Goal: Feedback & Contribution: Submit feedback/report problem

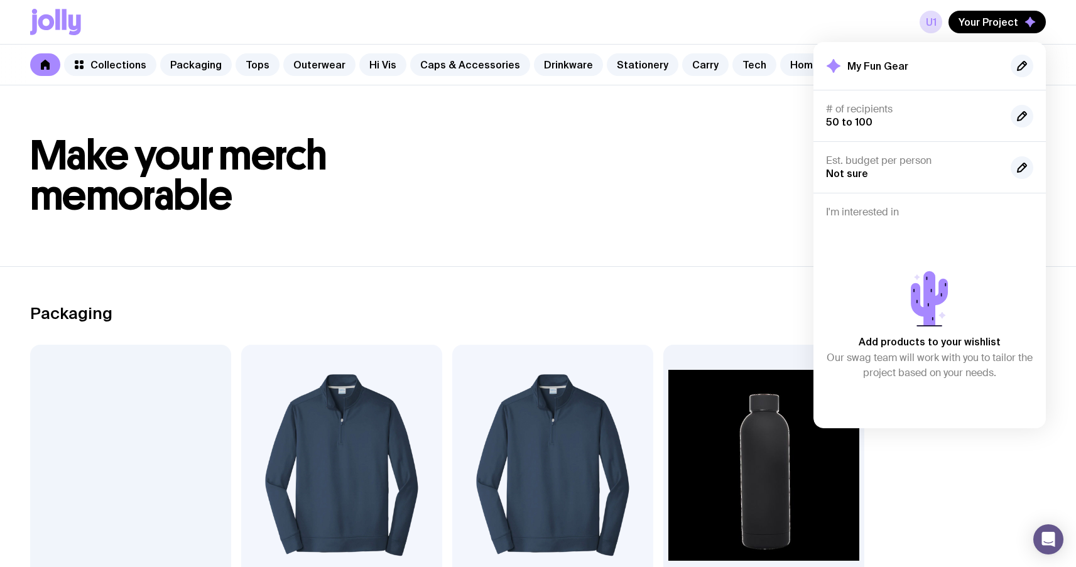
click at [530, 211] on h1 "Make your merch memorable" at bounding box center [538, 176] width 1016 height 80
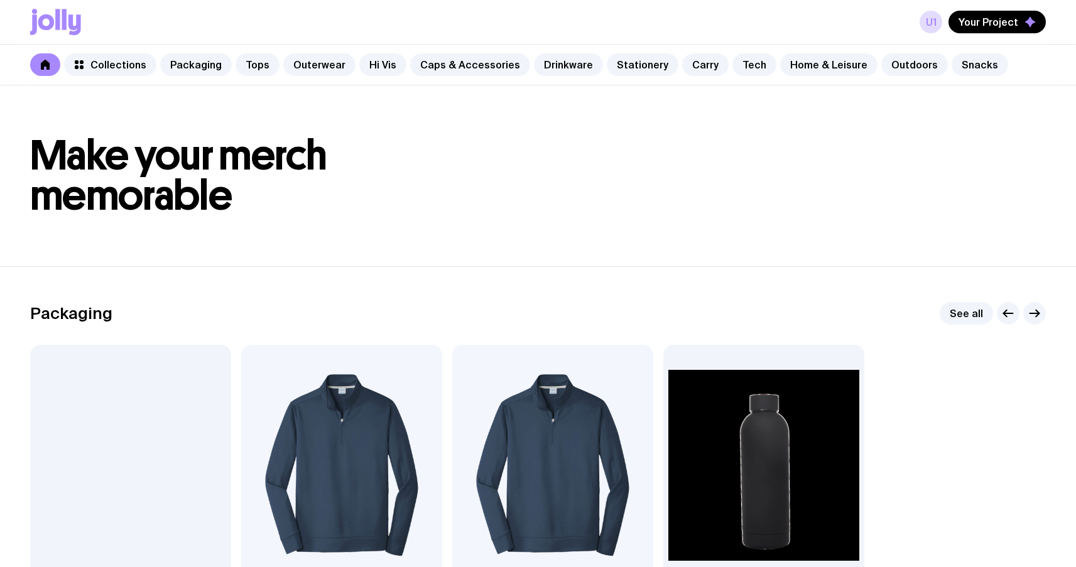
scroll to position [175, 0]
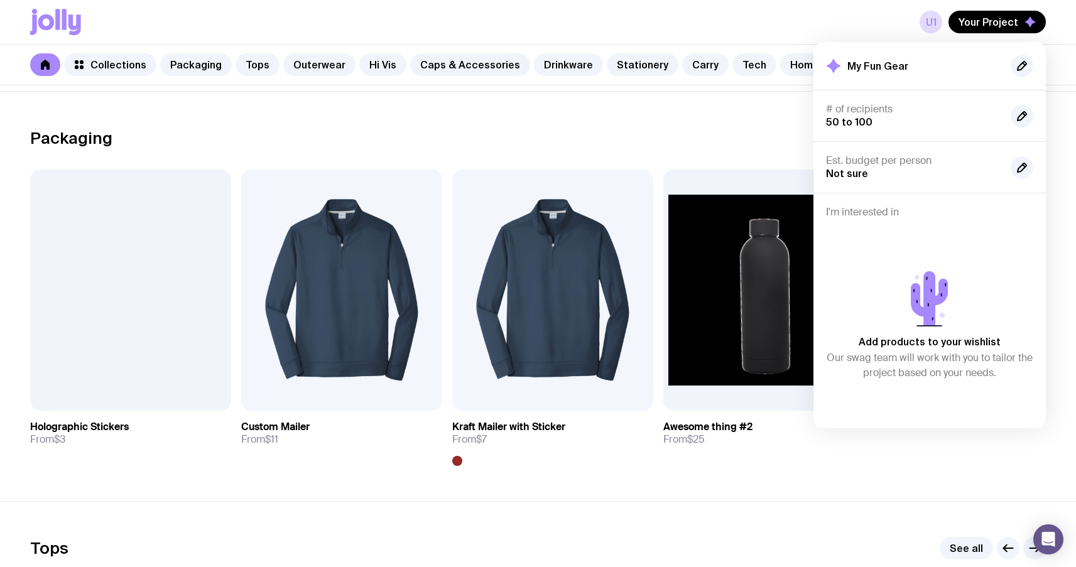
click at [550, 157] on div "Packaging See all Add to wishlist View Holographic Stickers From $3 Add to wish…" at bounding box center [538, 296] width 1016 height 339
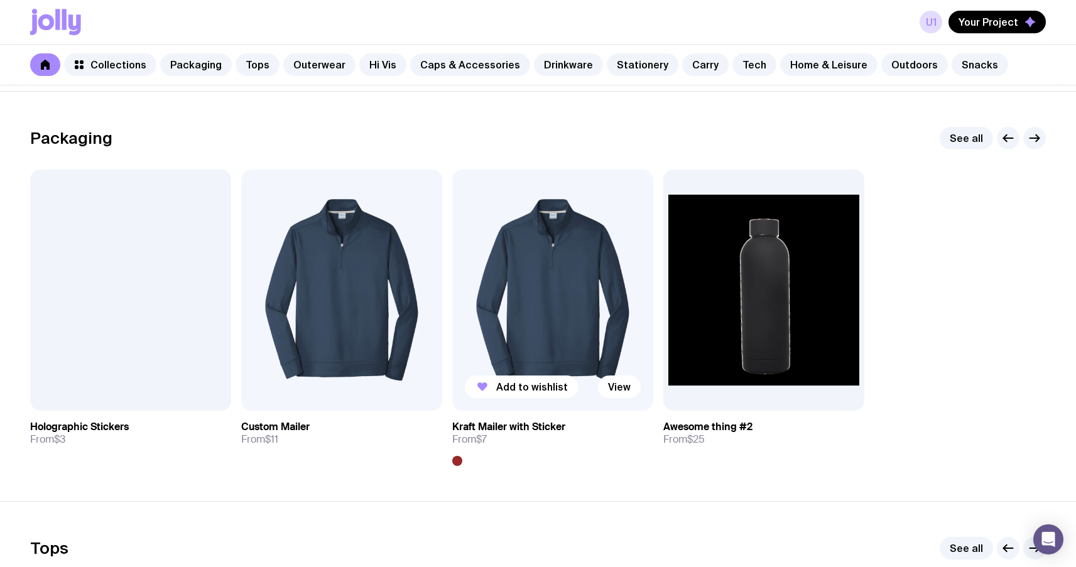
scroll to position [0, 0]
click at [534, 390] on span "Add to wishlist" at bounding box center [532, 387] width 72 height 13
click at [939, 21] on link "u1" at bounding box center [931, 22] width 23 height 23
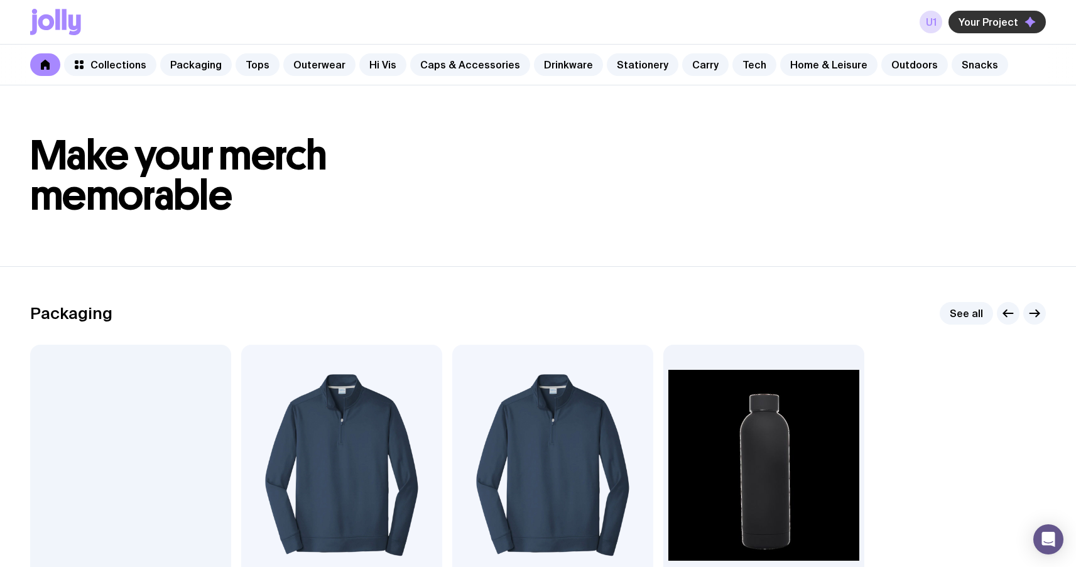
click at [978, 19] on span "Your Project" at bounding box center [989, 22] width 60 height 13
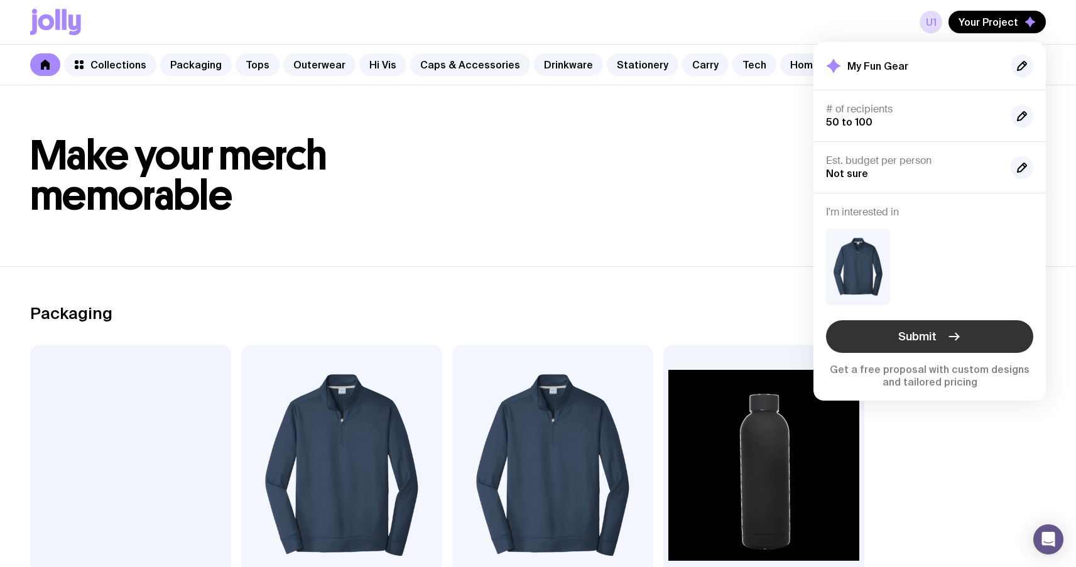
click at [916, 337] on span "Submit" at bounding box center [918, 336] width 38 height 15
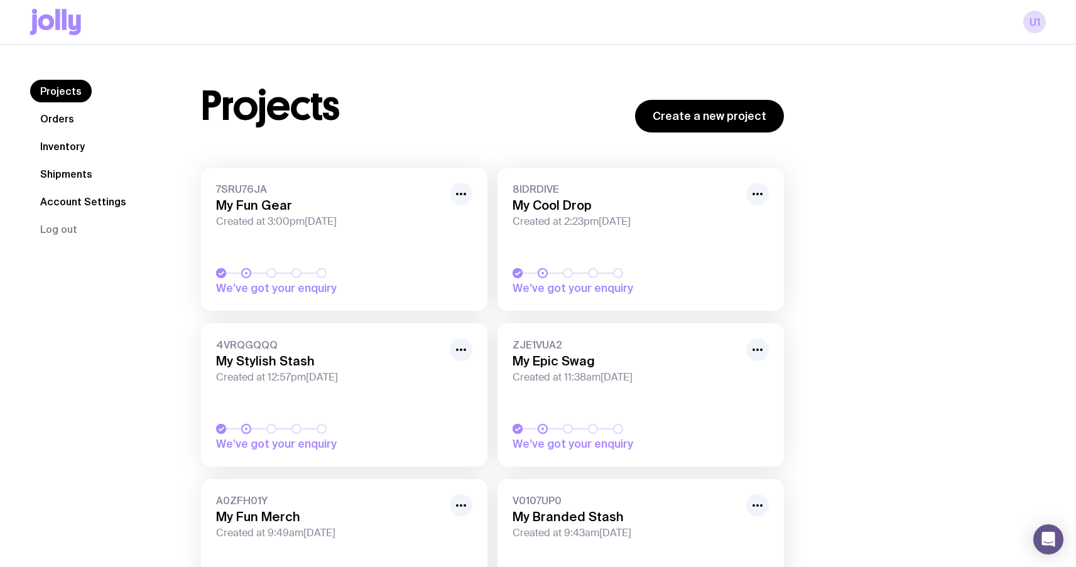
click at [61, 22] on icon at bounding box center [55, 22] width 51 height 26
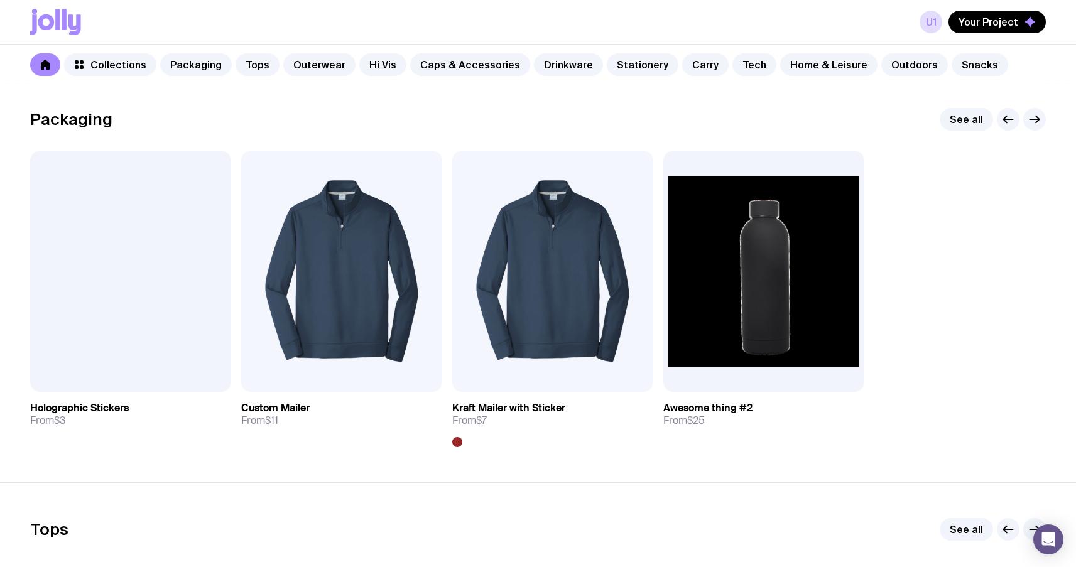
scroll to position [224, 0]
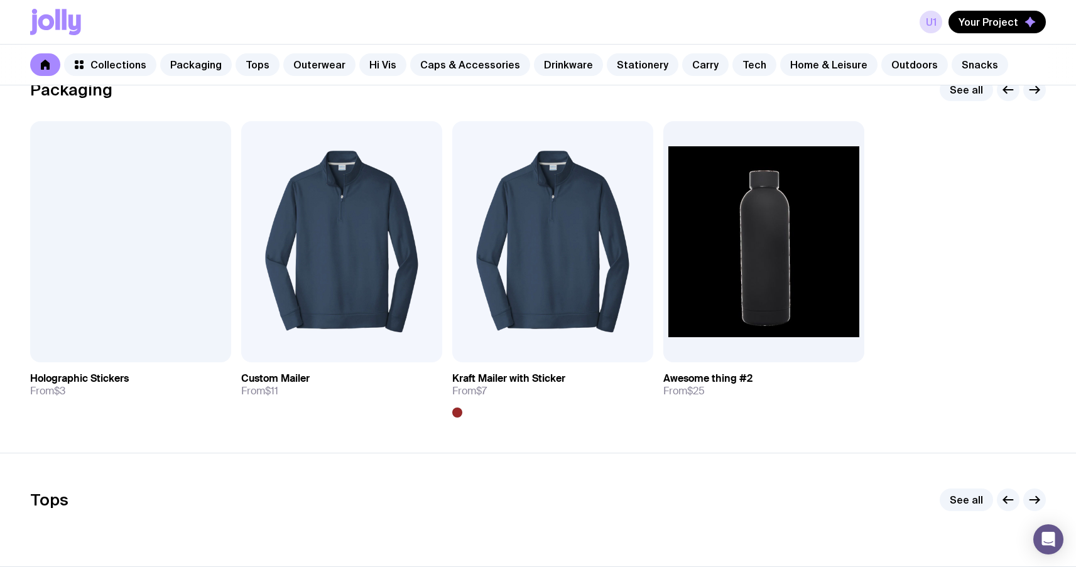
click at [995, 35] on div "u1 Your Project" at bounding box center [538, 22] width 1016 height 44
click at [1005, 21] on span "Your Project" at bounding box center [989, 22] width 60 height 13
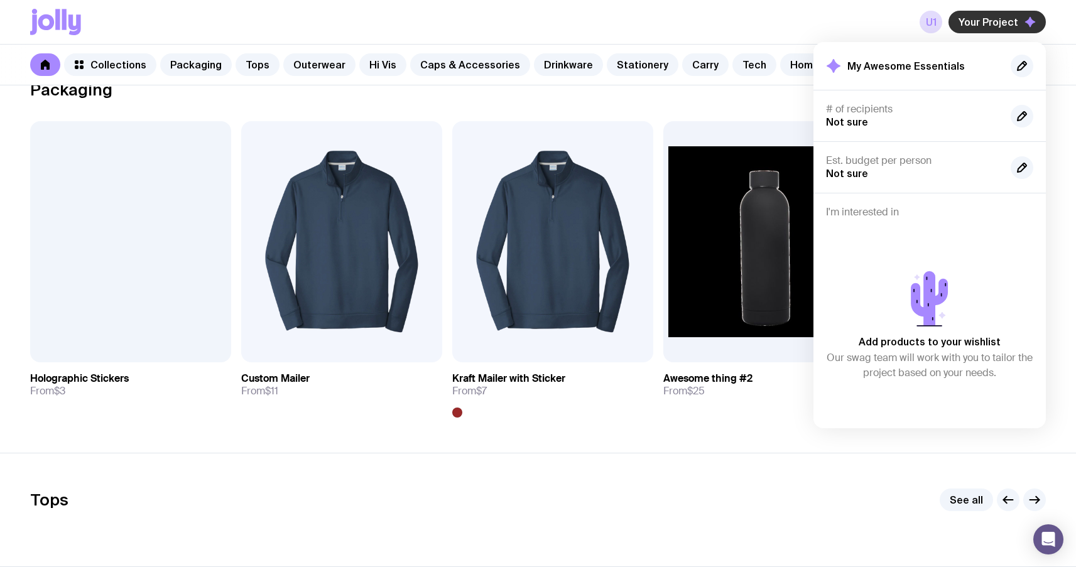
click at [1005, 21] on span "Your Project" at bounding box center [989, 22] width 60 height 13
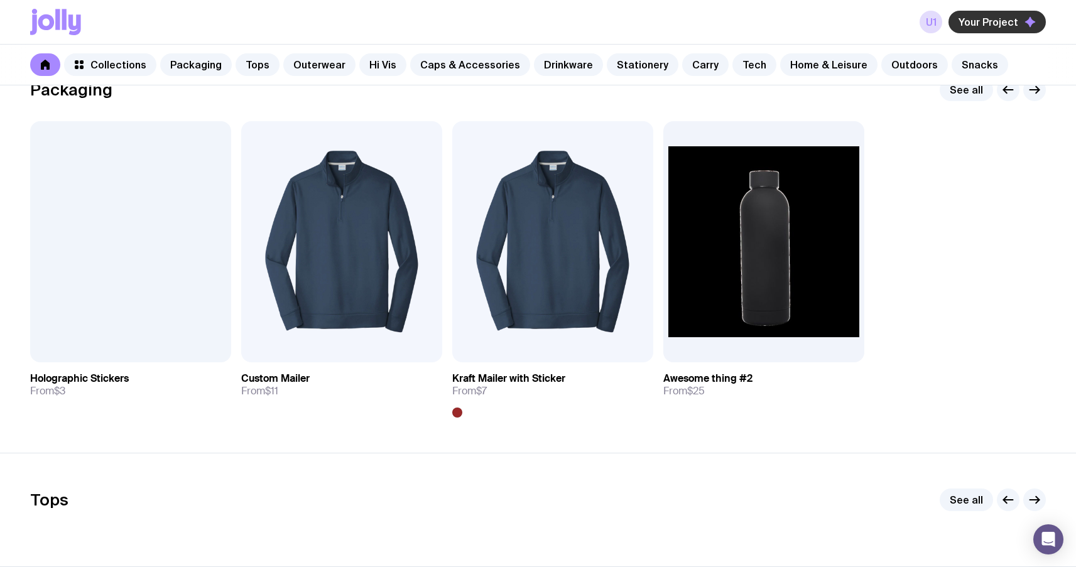
click at [1005, 21] on span "Your Project" at bounding box center [989, 22] width 60 height 13
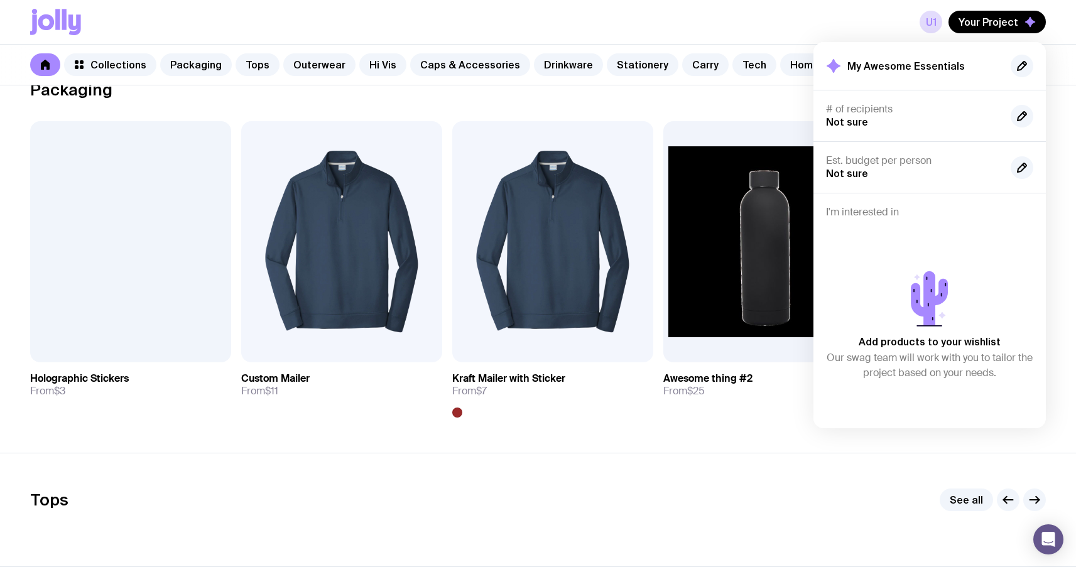
click at [378, 107] on div "Packaging See all Add to wishlist View Holographic Stickers From $3 Add to wish…" at bounding box center [538, 248] width 1016 height 339
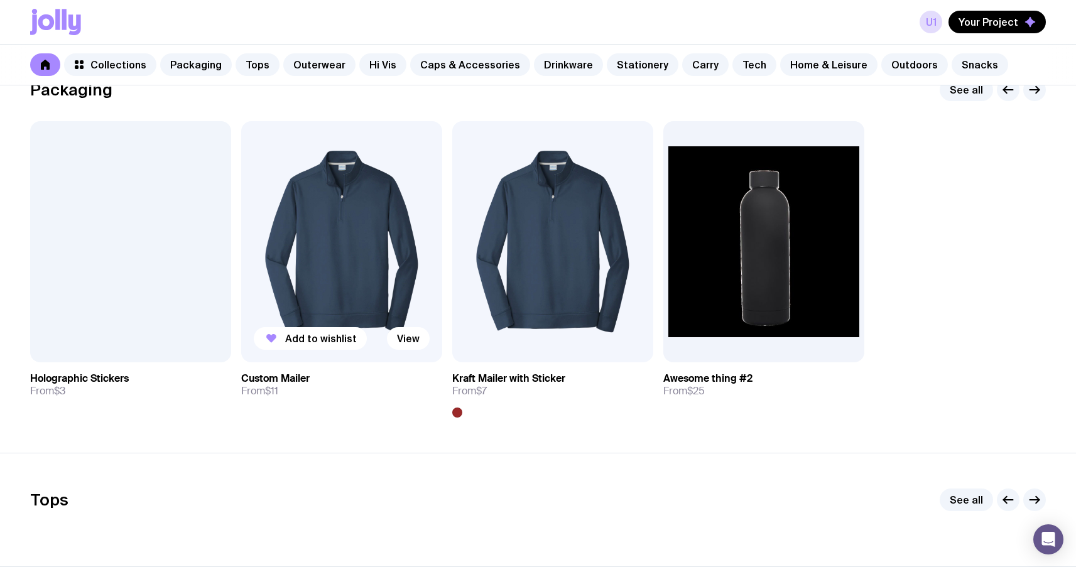
drag, startPoint x: 317, startPoint y: 345, endPoint x: 300, endPoint y: 302, distance: 46.8
click at [317, 344] on button "Add to wishlist" at bounding box center [310, 338] width 113 height 23
click at [992, 9] on div "u1 Your Project" at bounding box center [538, 22] width 1016 height 44
click at [989, 19] on span "Your Project" at bounding box center [989, 22] width 60 height 13
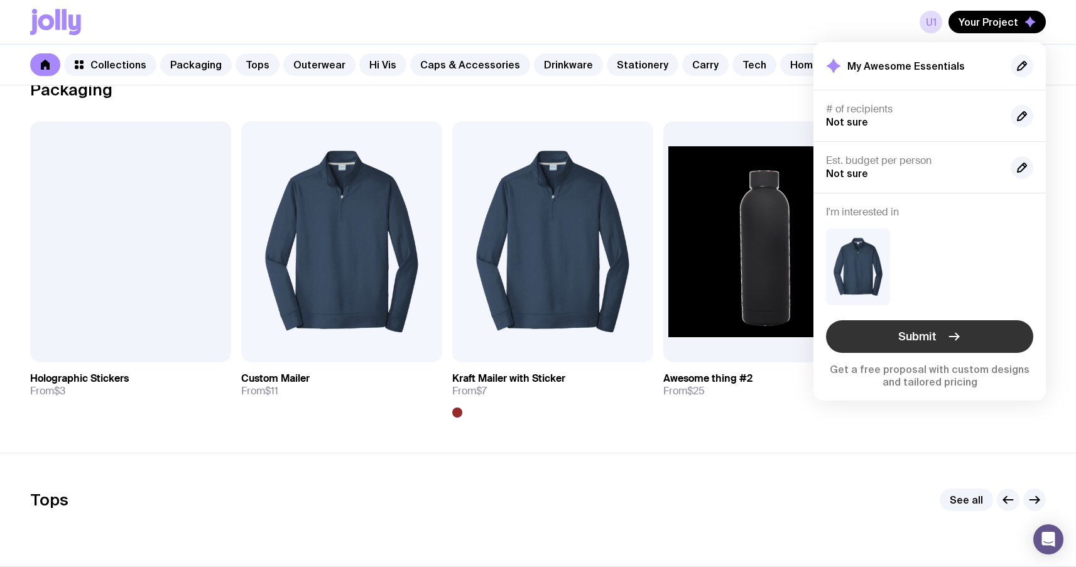
click at [936, 339] on span "Submit" at bounding box center [918, 336] width 38 height 15
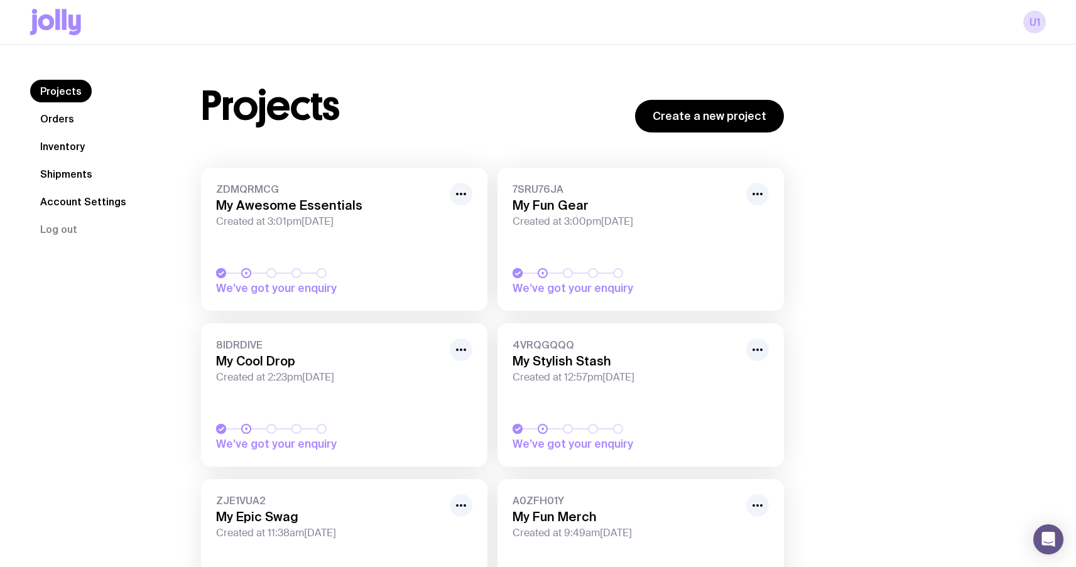
click at [66, 26] on icon at bounding box center [55, 22] width 51 height 26
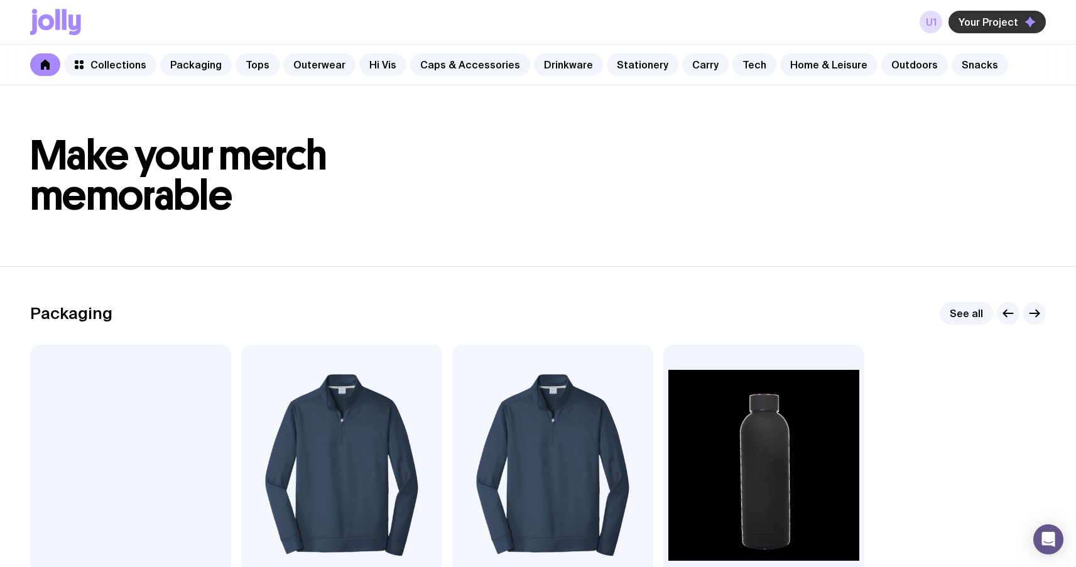
click at [1026, 24] on icon "button" at bounding box center [1030, 21] width 11 height 11
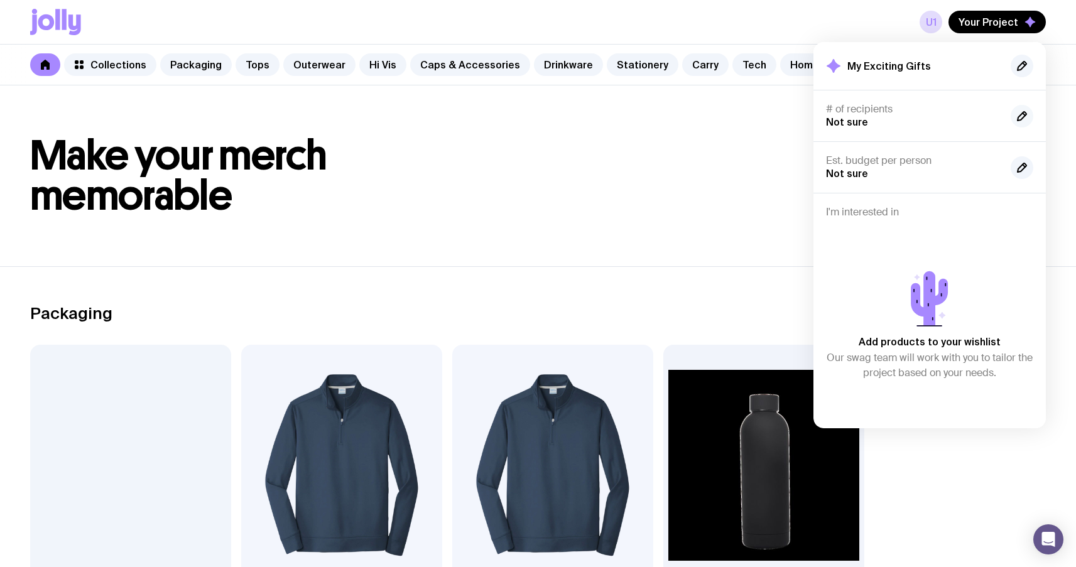
click at [1020, 112] on icon "button" at bounding box center [1022, 116] width 15 height 15
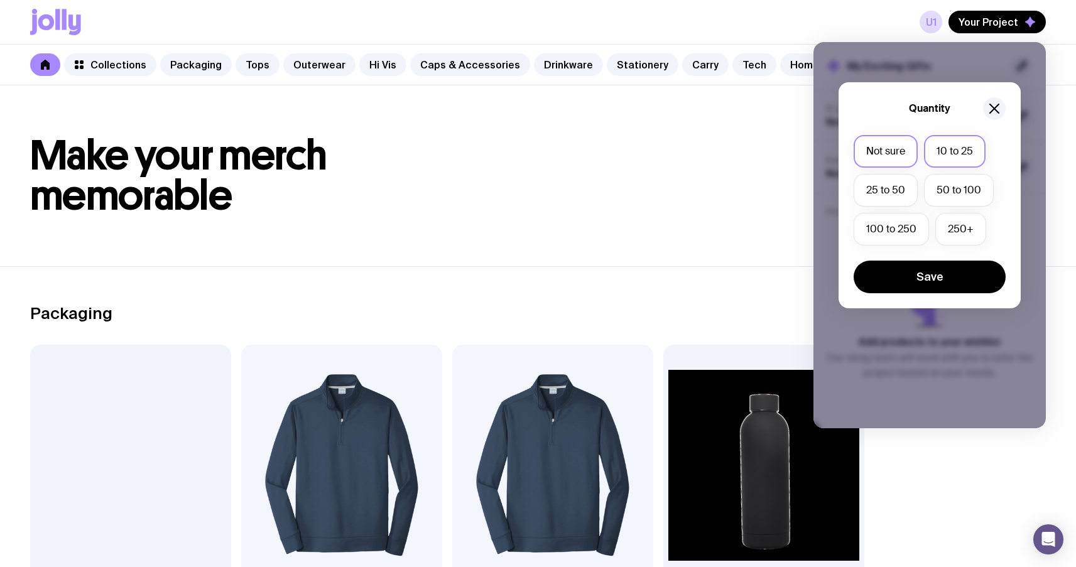
click at [962, 151] on label "10 to 25" at bounding box center [955, 151] width 62 height 33
click at [0, 0] on input "10 to 25" at bounding box center [0, 0] width 0 height 0
click at [911, 273] on button "Save" at bounding box center [930, 277] width 152 height 33
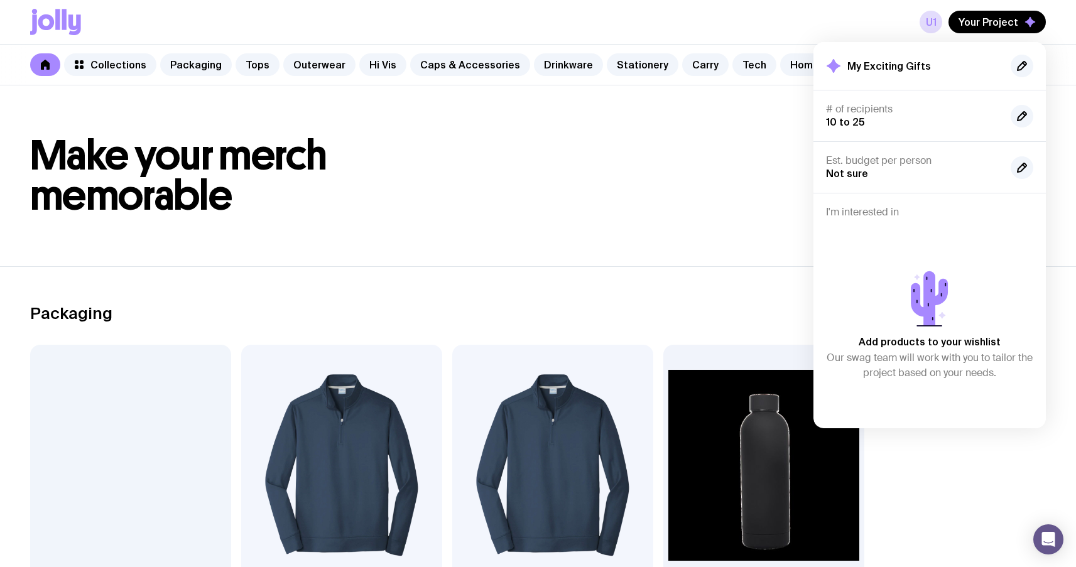
click at [610, 221] on header "Make your merch memorable" at bounding box center [538, 175] width 1076 height 181
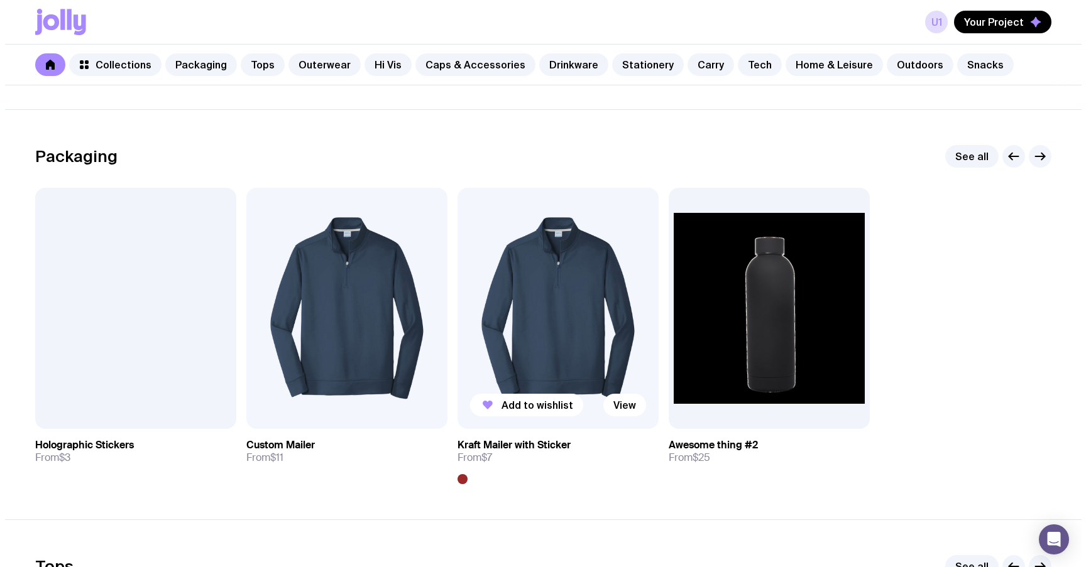
scroll to position [169, 0]
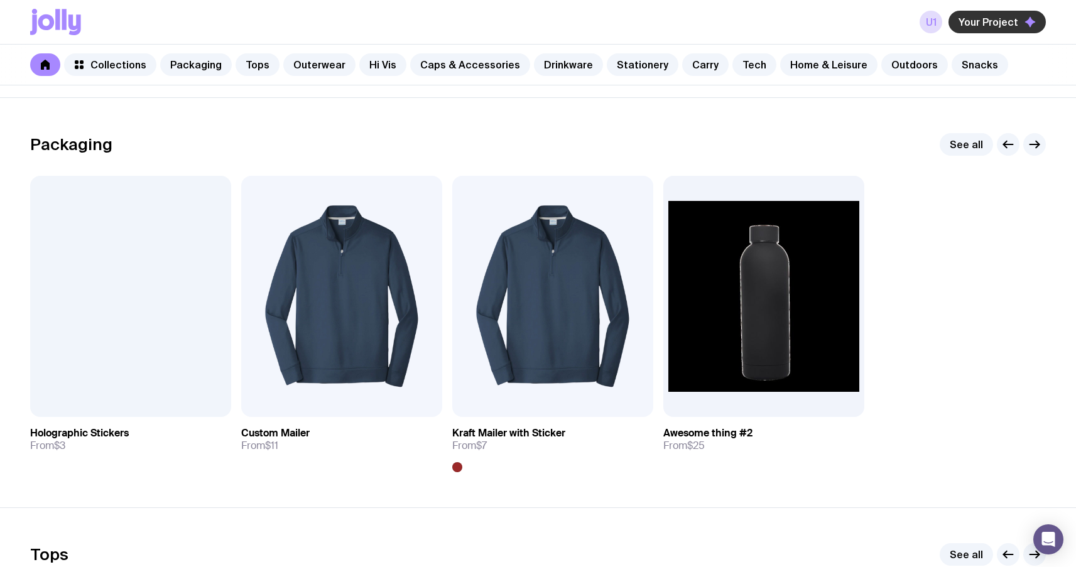
click at [988, 23] on span "Your Project" at bounding box center [989, 22] width 60 height 13
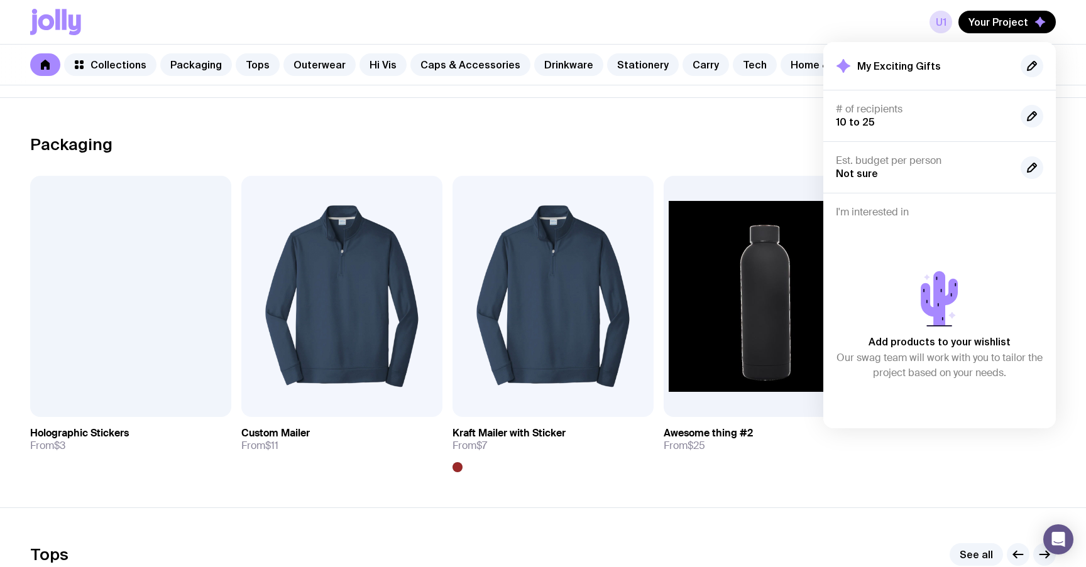
click at [747, 174] on div "Packaging See all Add to wishlist View Holographic Stickers From $3 Add to wish…" at bounding box center [543, 302] width 1026 height 339
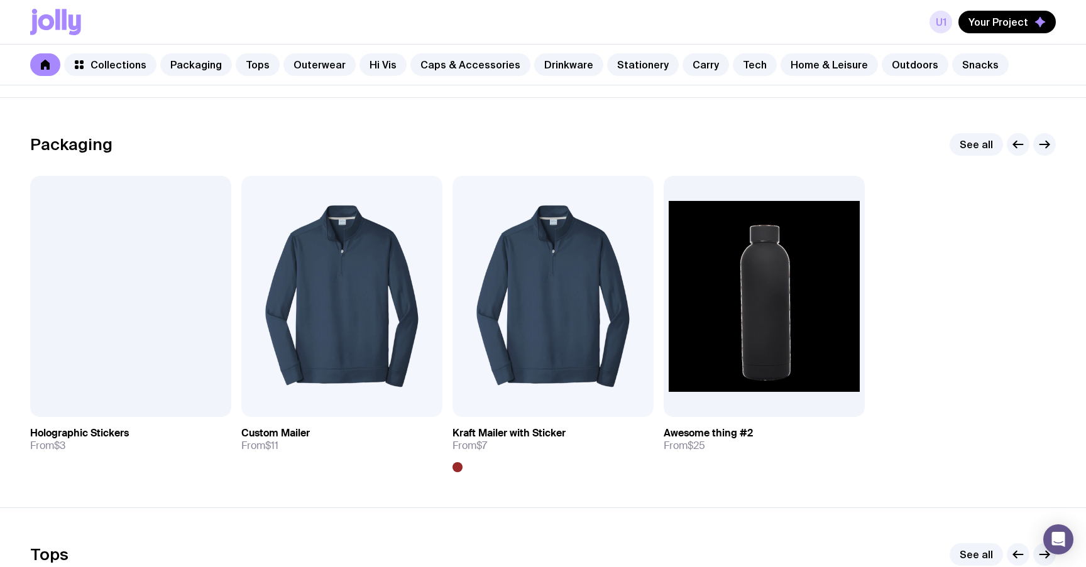
click at [944, 18] on link "u1" at bounding box center [940, 22] width 23 height 23
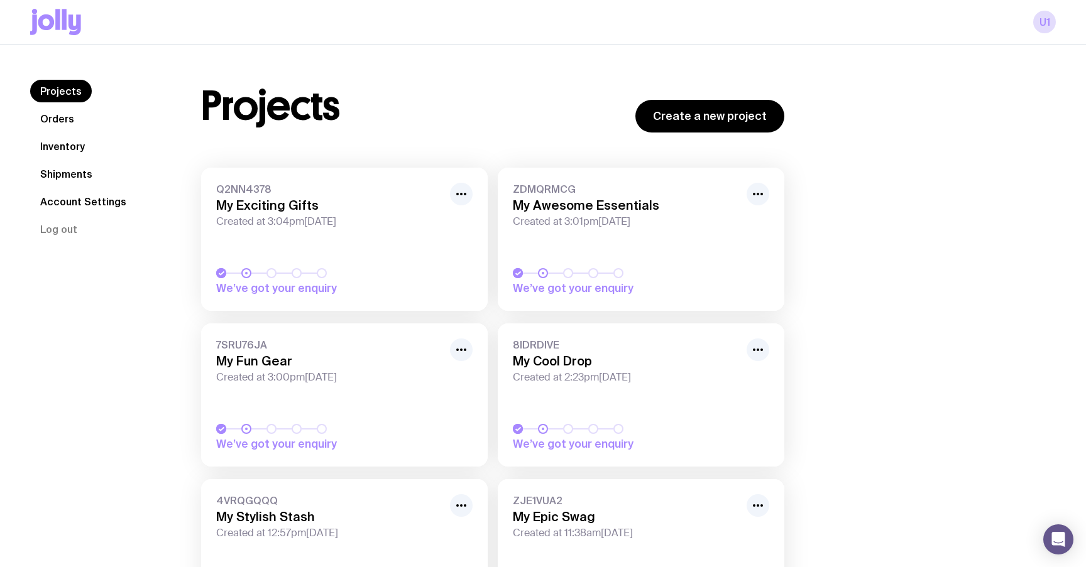
click at [50, 248] on div "Projects Orders Inventory Shipments Account Settings Log out" at bounding box center [100, 513] width 141 height 866
click at [60, 237] on button "Log out" at bounding box center [58, 229] width 57 height 23
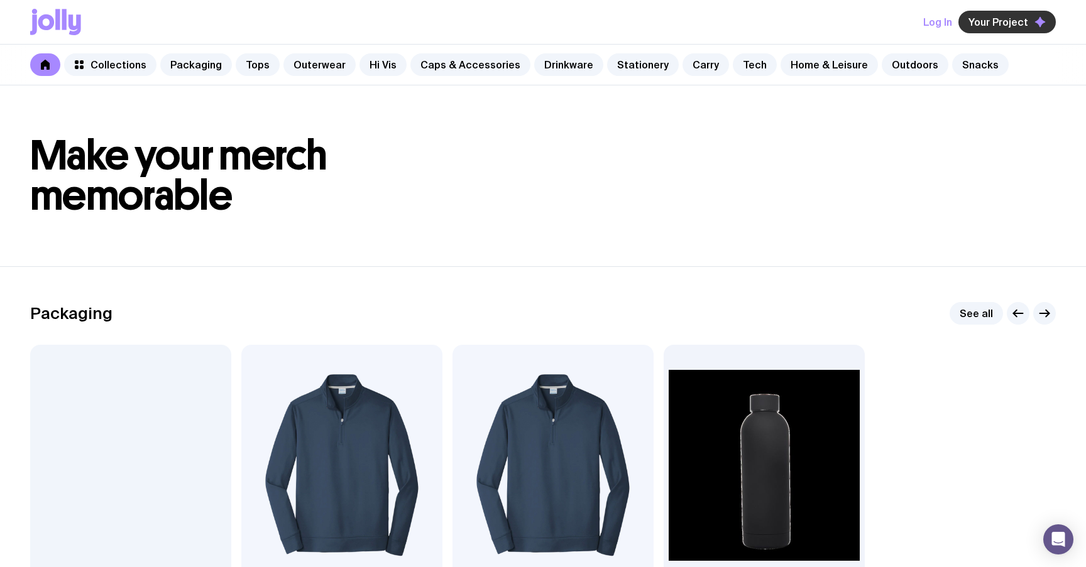
click at [1014, 25] on span "Your Project" at bounding box center [998, 22] width 60 height 13
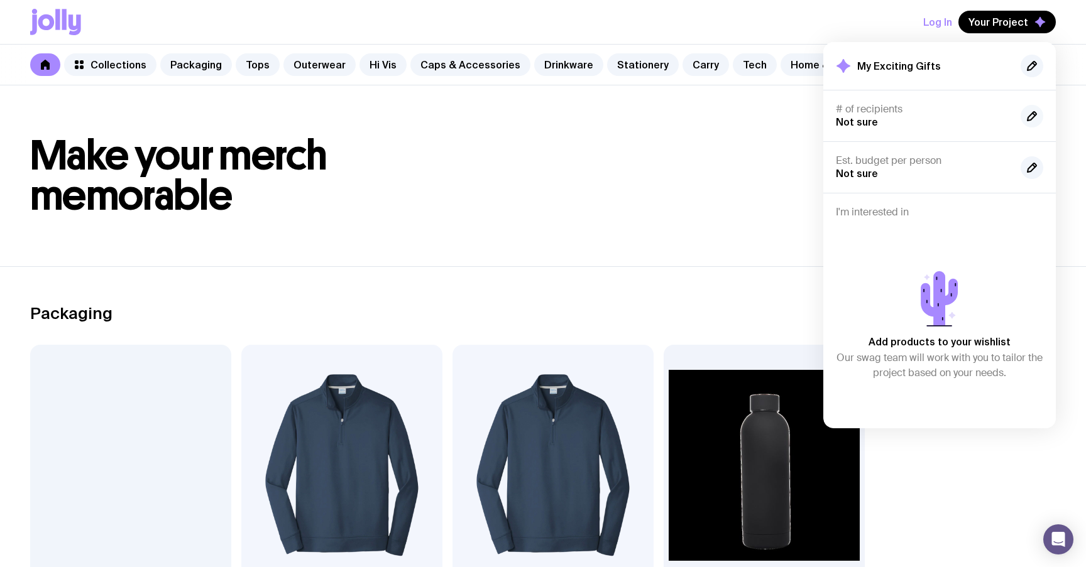
click at [1032, 111] on icon "button" at bounding box center [1031, 116] width 15 height 15
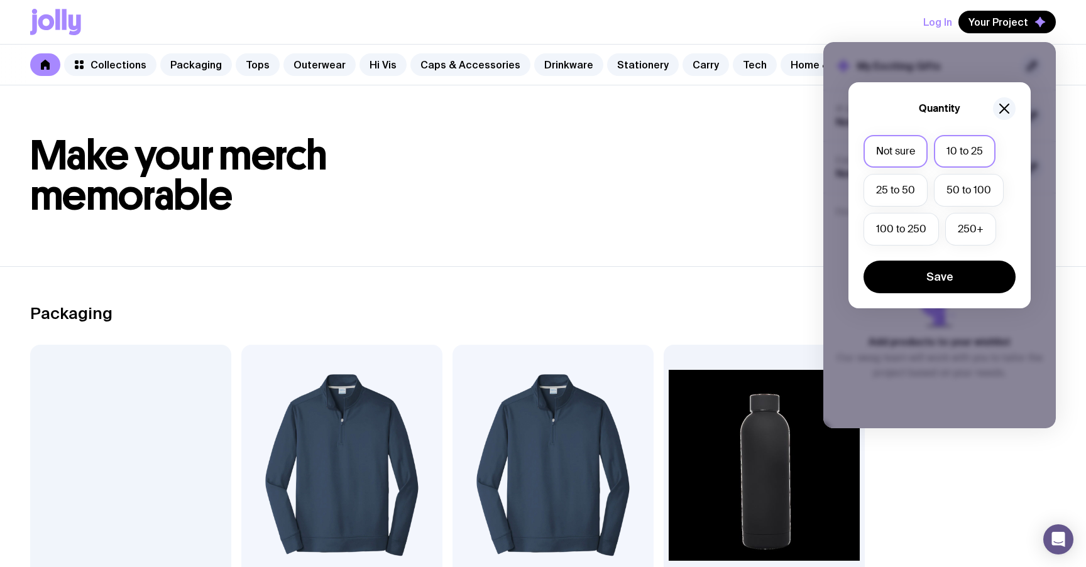
click at [968, 155] on label "10 to 25" at bounding box center [965, 151] width 62 height 33
click at [0, 0] on input "10 to 25" at bounding box center [0, 0] width 0 height 0
click at [941, 283] on button "Save" at bounding box center [939, 277] width 152 height 33
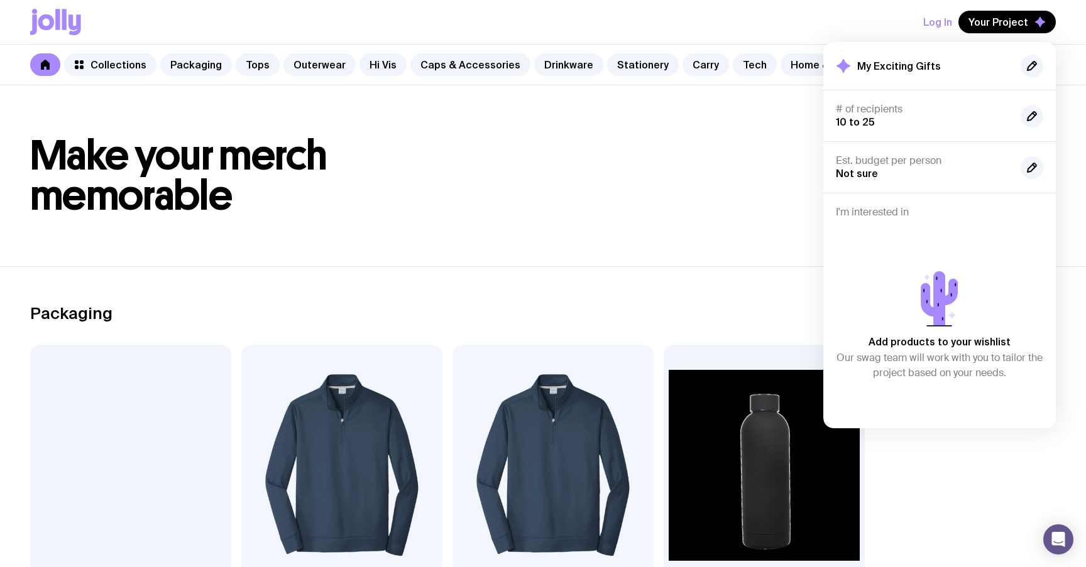
click at [439, 281] on section "Packaging See all Add to wishlist View Holographic Stickers From $3 Add to wish…" at bounding box center [543, 471] width 1086 height 410
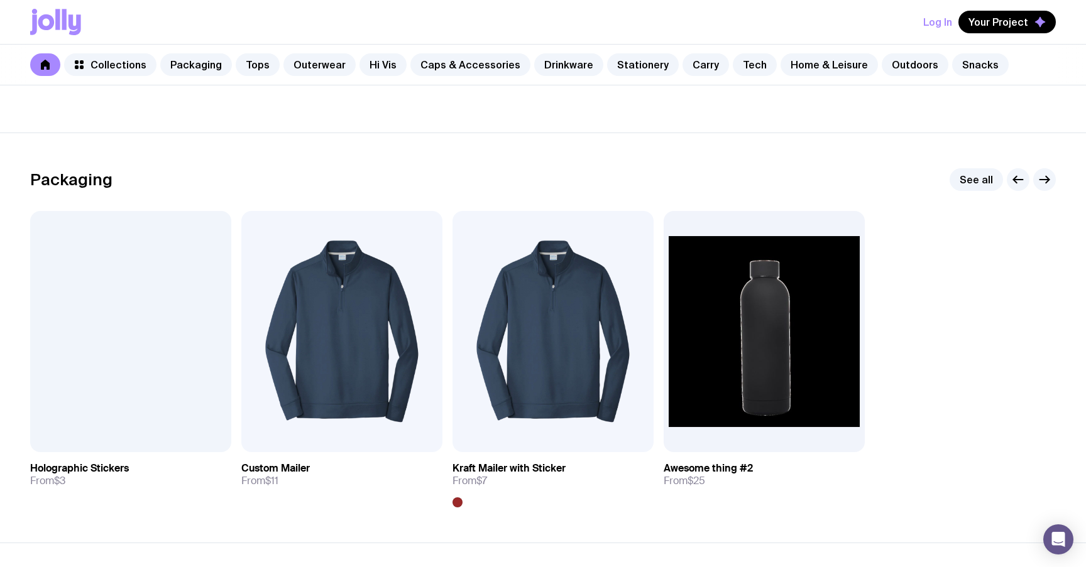
scroll to position [144, 0]
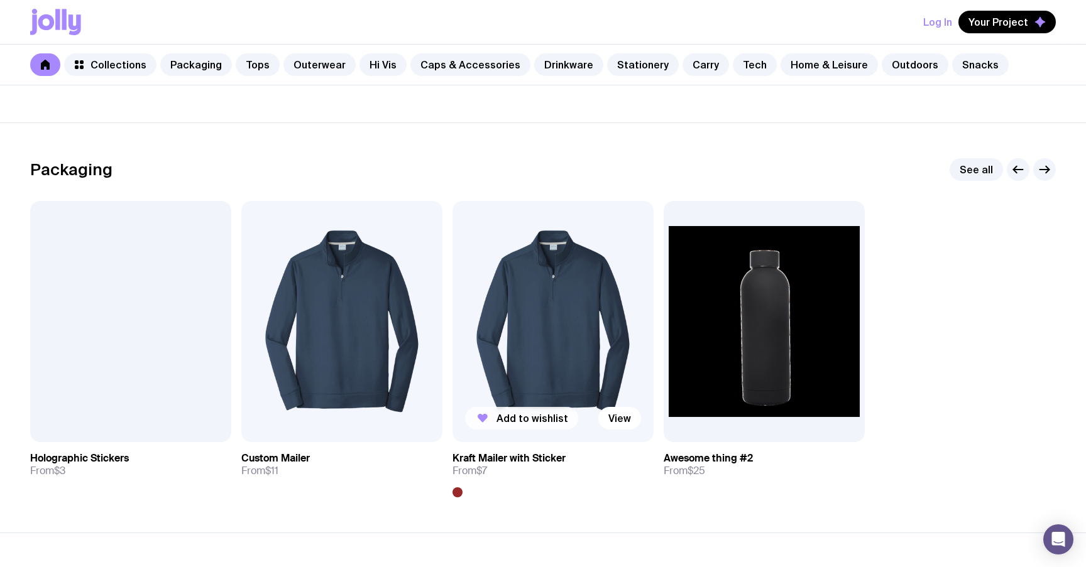
click at [501, 424] on span "Add to wishlist" at bounding box center [532, 418] width 72 height 13
click at [985, 26] on span "Your Project" at bounding box center [998, 22] width 60 height 13
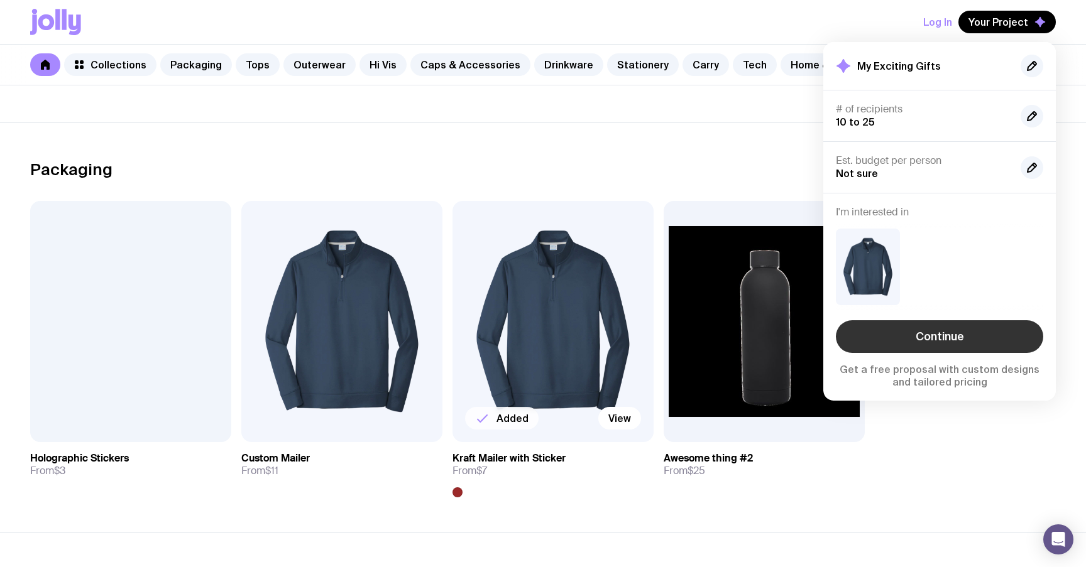
click at [938, 334] on link "Continue" at bounding box center [939, 336] width 207 height 33
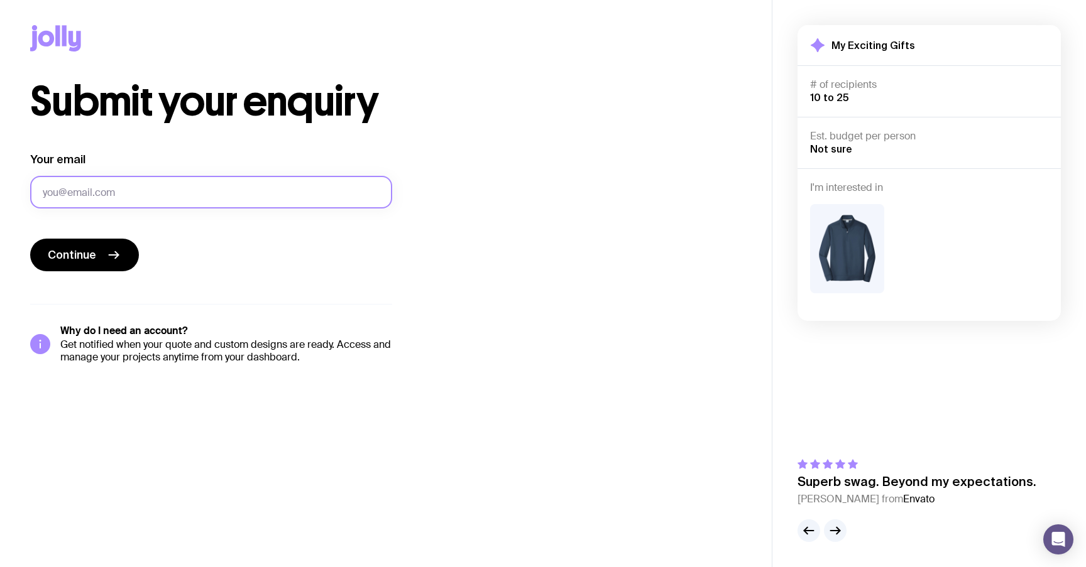
click at [194, 182] on input "Your email" at bounding box center [211, 192] width 362 height 33
type input "u"
type input "u33r5235@gmail.com"
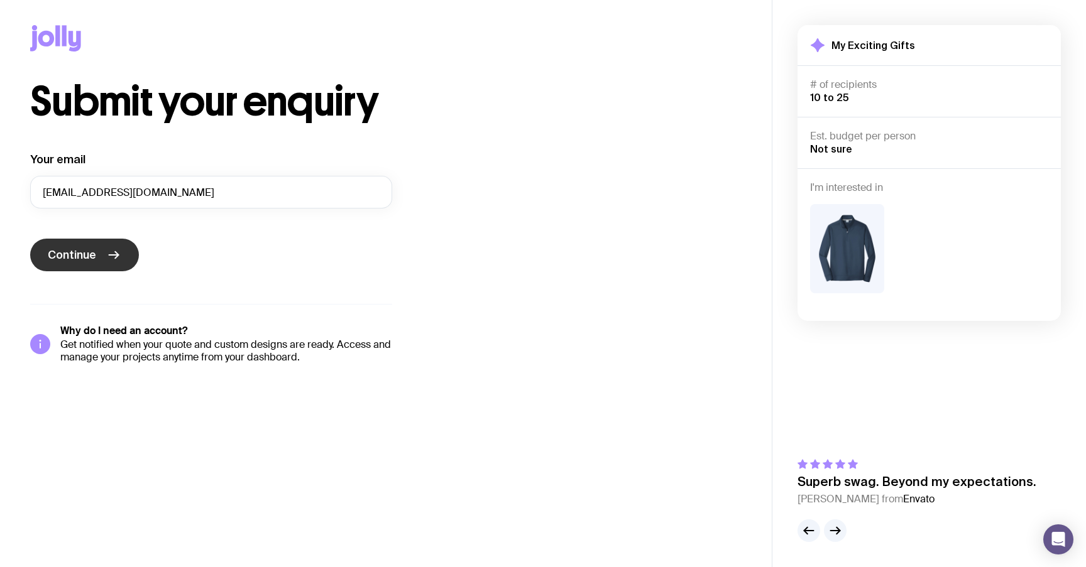
click at [87, 267] on button "Continue" at bounding box center [84, 255] width 109 height 33
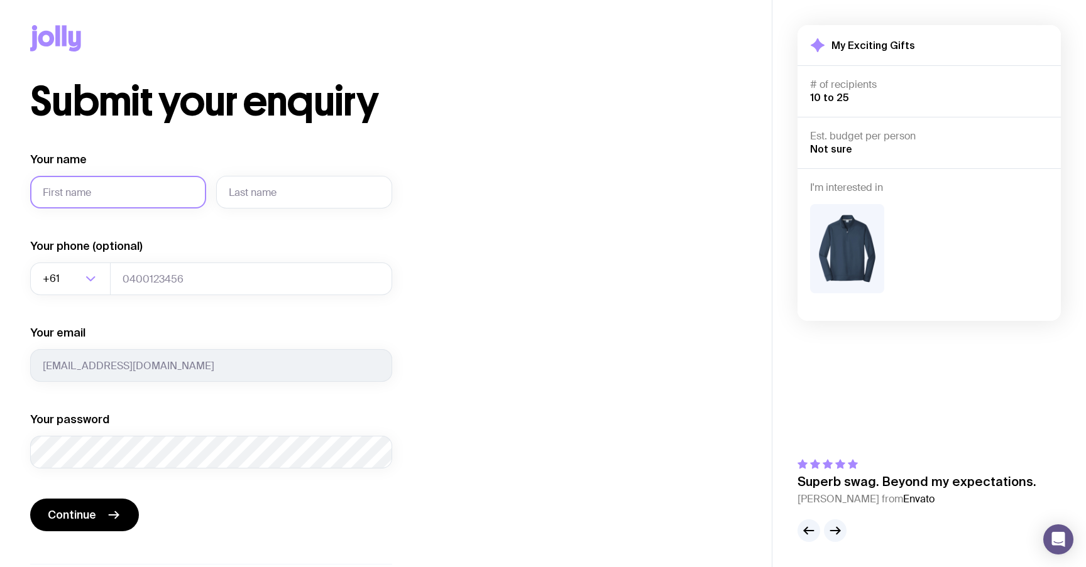
click at [136, 204] on input "Your name" at bounding box center [118, 192] width 176 height 33
type input "fdgfd"
click at [314, 191] on input "text" at bounding box center [304, 192] width 176 height 33
type input "dfadsf"
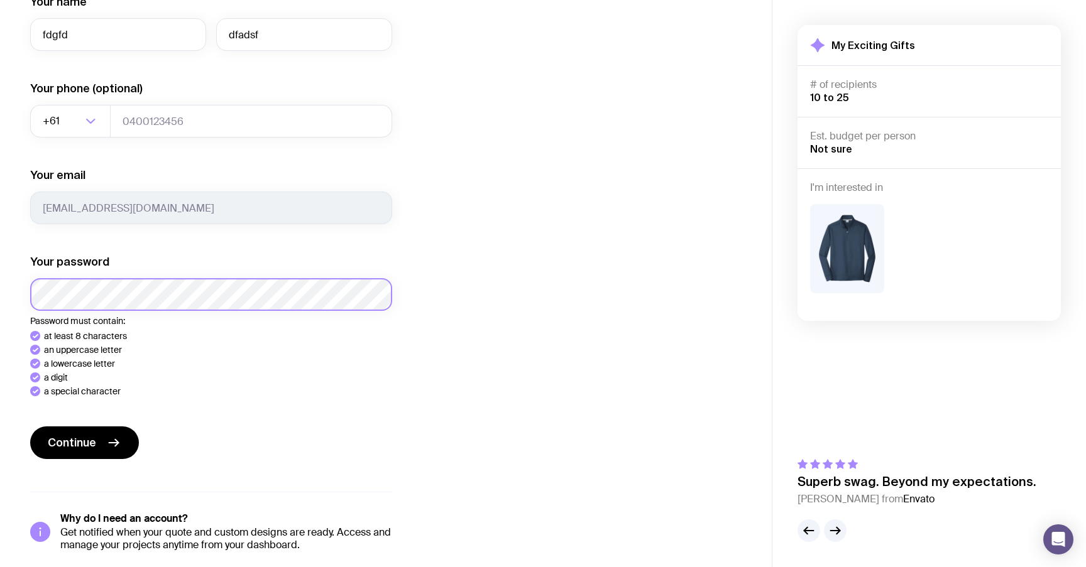
scroll to position [167, 0]
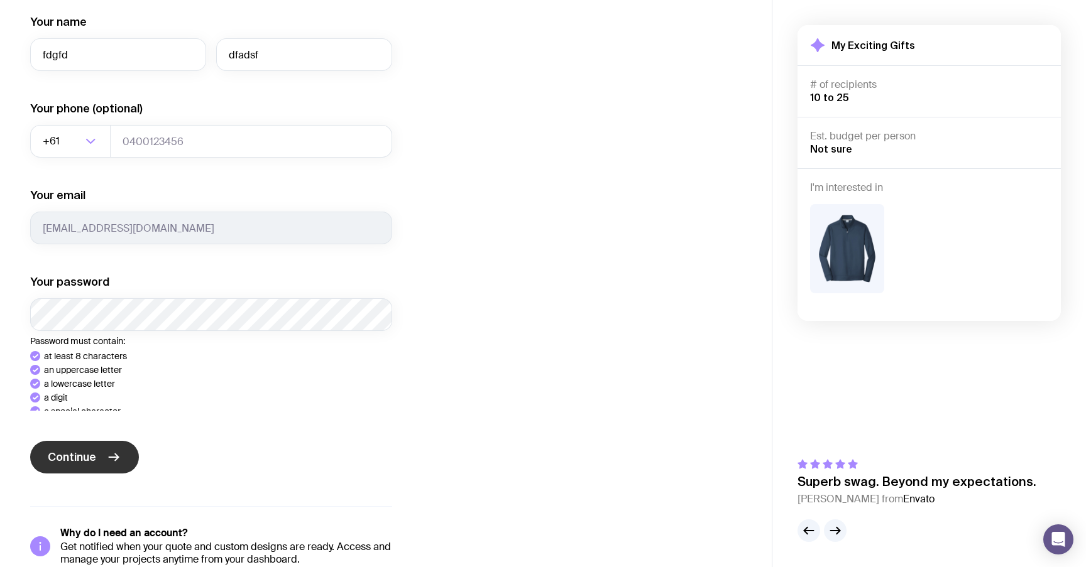
click at [88, 450] on span "Continue" at bounding box center [72, 457] width 48 height 15
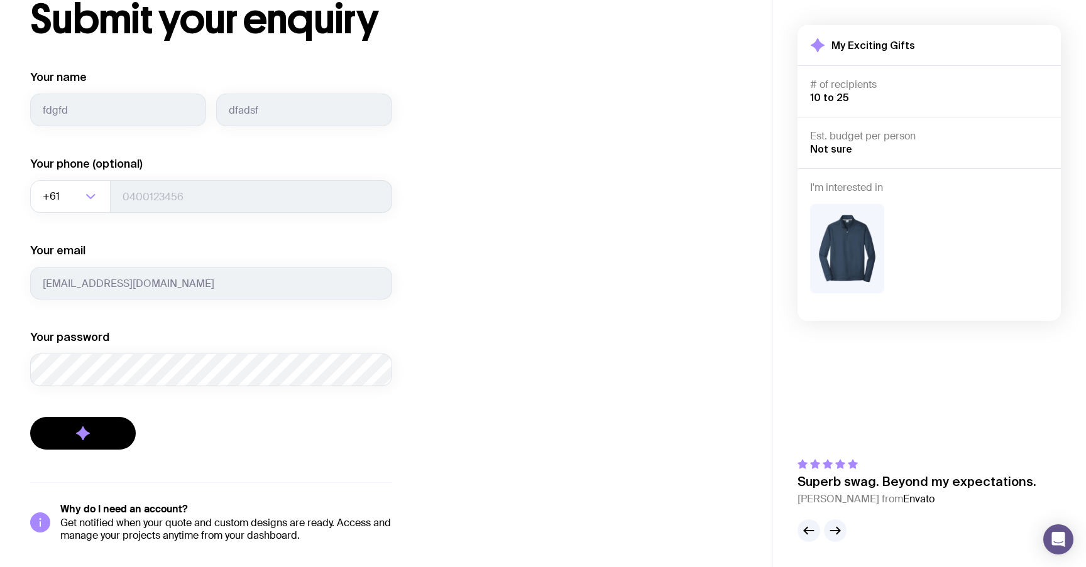
scroll to position [82, 0]
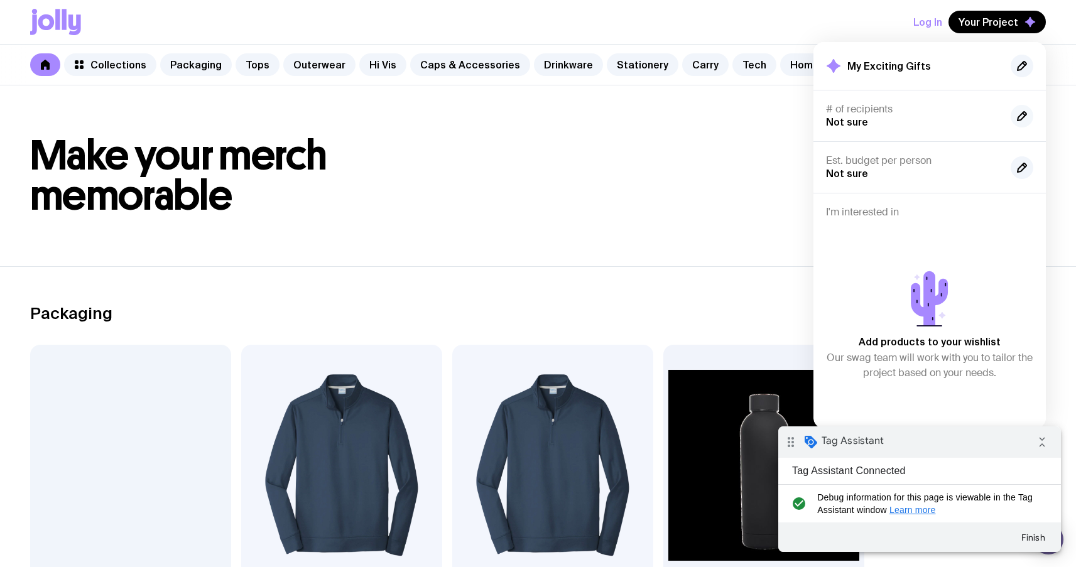
click at [1026, 112] on icon "button" at bounding box center [1022, 116] width 9 height 9
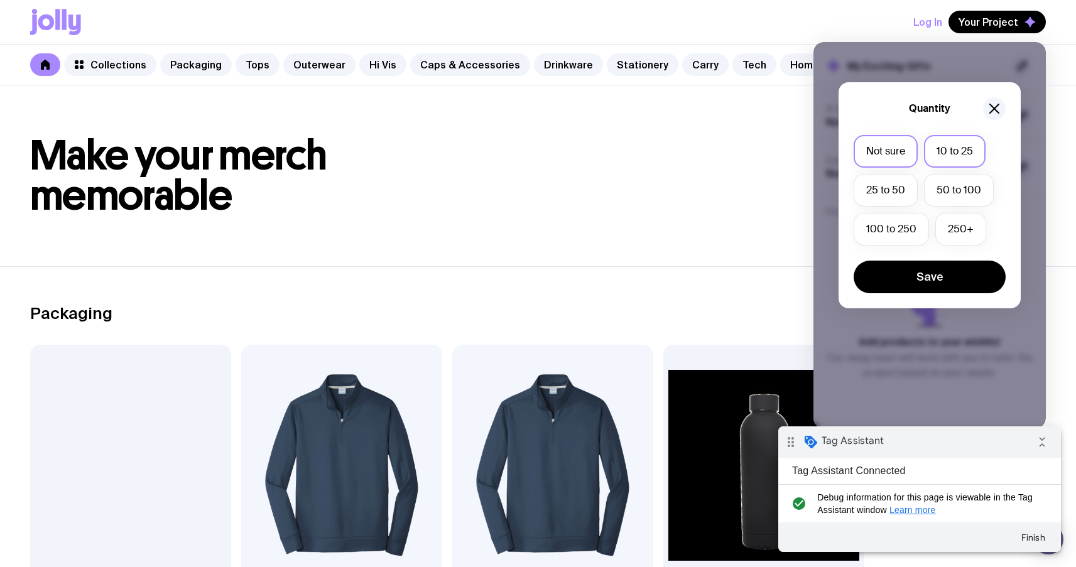
click at [948, 140] on label "10 to 25" at bounding box center [955, 151] width 62 height 33
click at [0, 0] on input "10 to 25" at bounding box center [0, 0] width 0 height 0
click at [951, 275] on button "Save" at bounding box center [930, 277] width 152 height 33
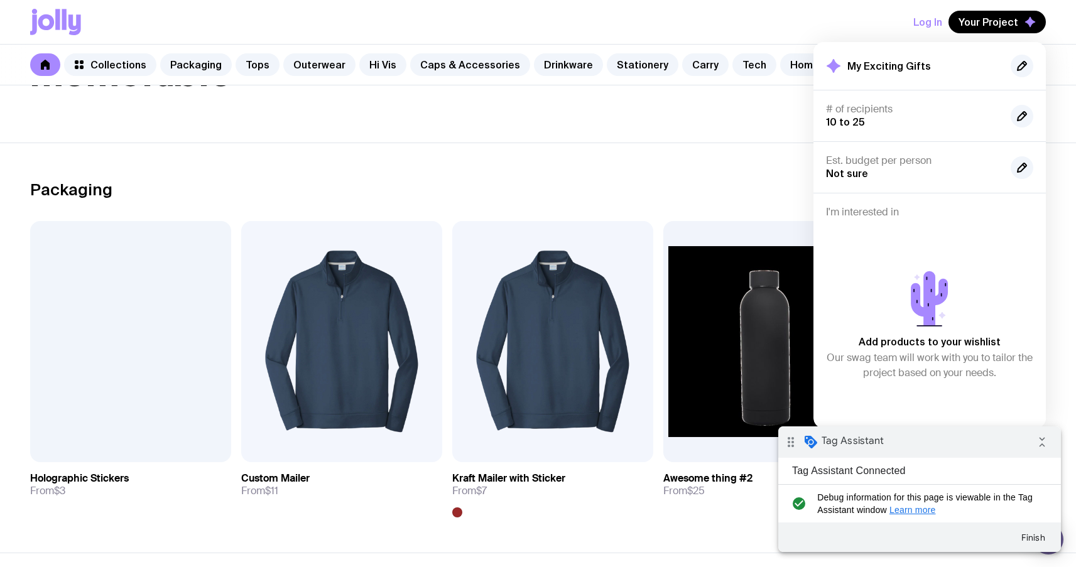
scroll to position [171, 0]
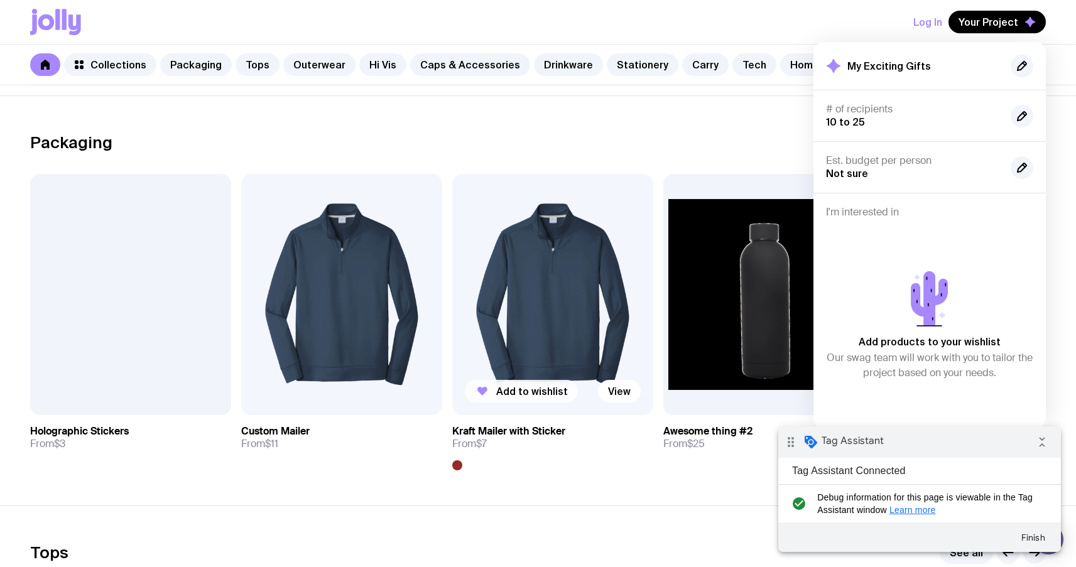
click at [519, 397] on button "Add to wishlist" at bounding box center [521, 391] width 113 height 23
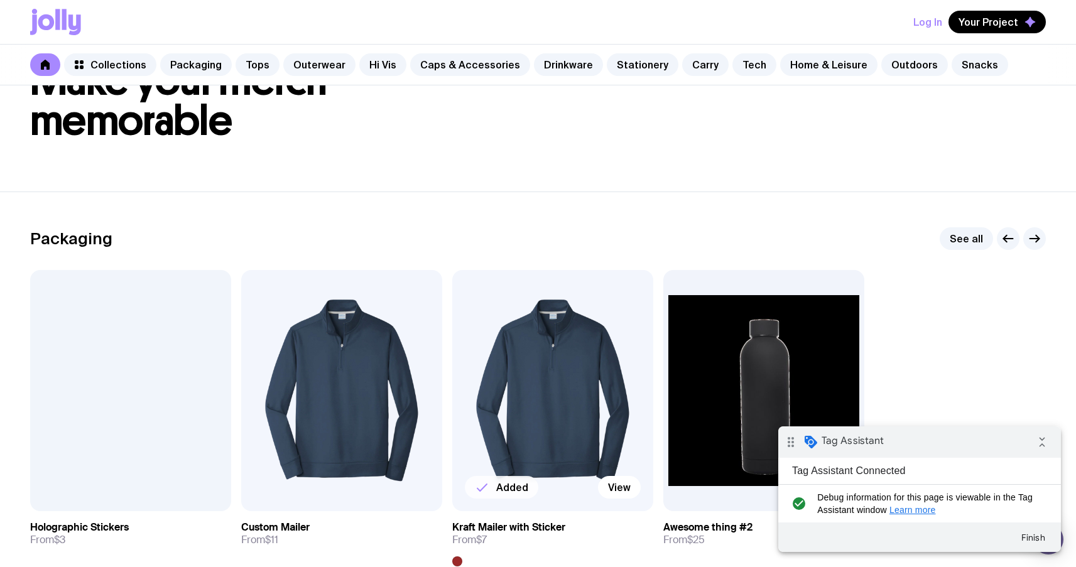
scroll to position [89, 0]
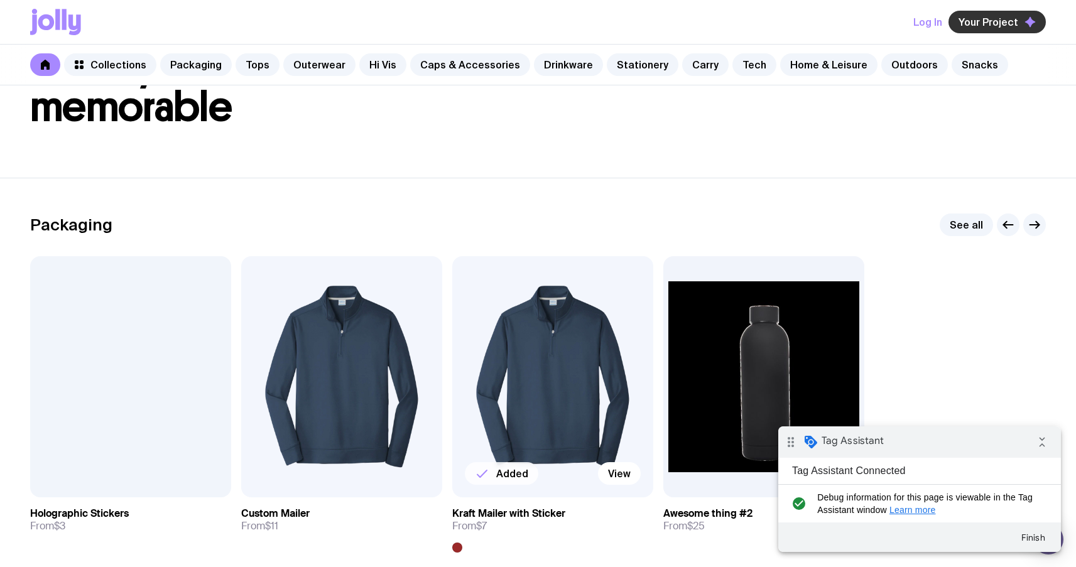
click at [992, 19] on span "Your Project" at bounding box center [989, 22] width 60 height 13
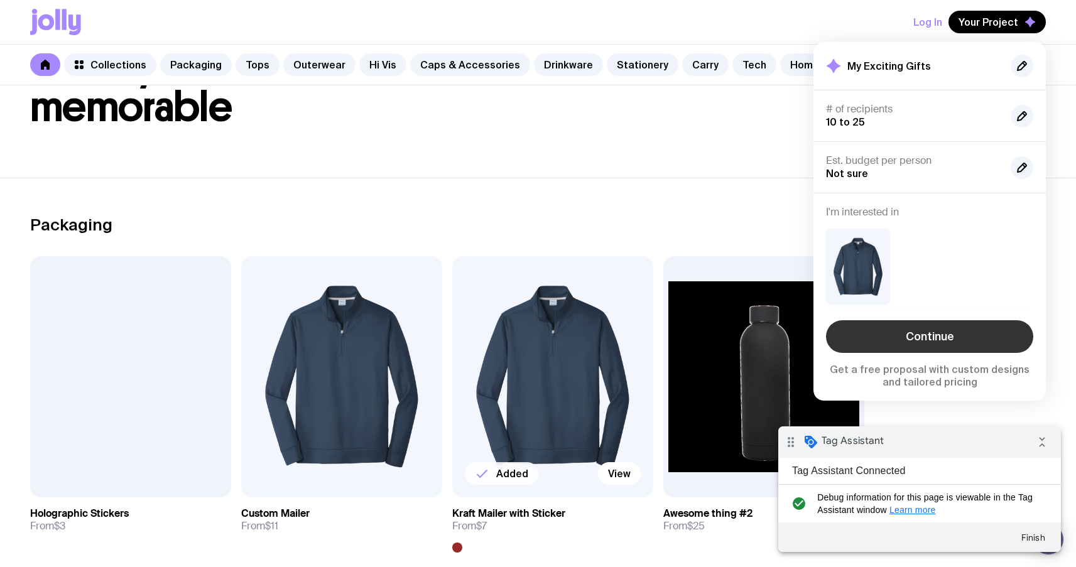
click at [963, 332] on link "Continue" at bounding box center [929, 336] width 207 height 33
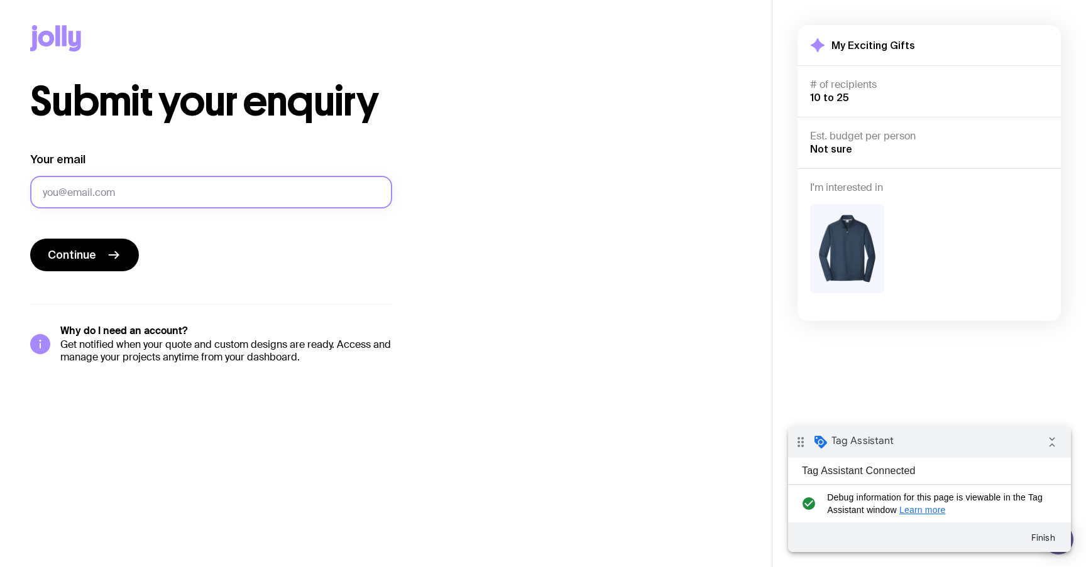
click at [200, 187] on input "Your email" at bounding box center [211, 192] width 362 height 33
type input "г"
type input "[EMAIL_ADDRESS][DOMAIN_NAME]"
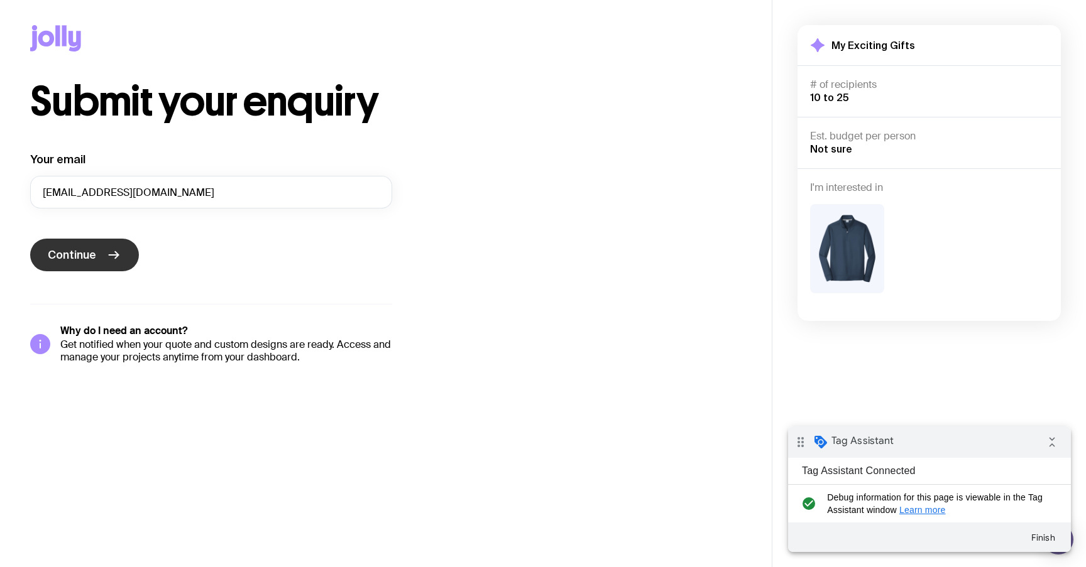
click at [87, 256] on span "Continue" at bounding box center [72, 255] width 48 height 15
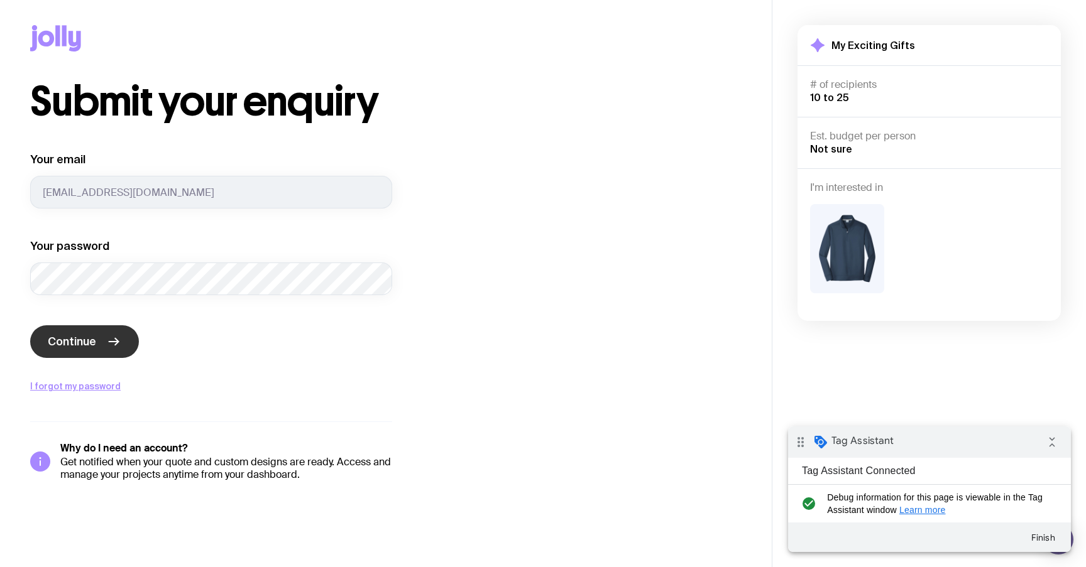
click at [45, 348] on button "Continue" at bounding box center [84, 342] width 109 height 33
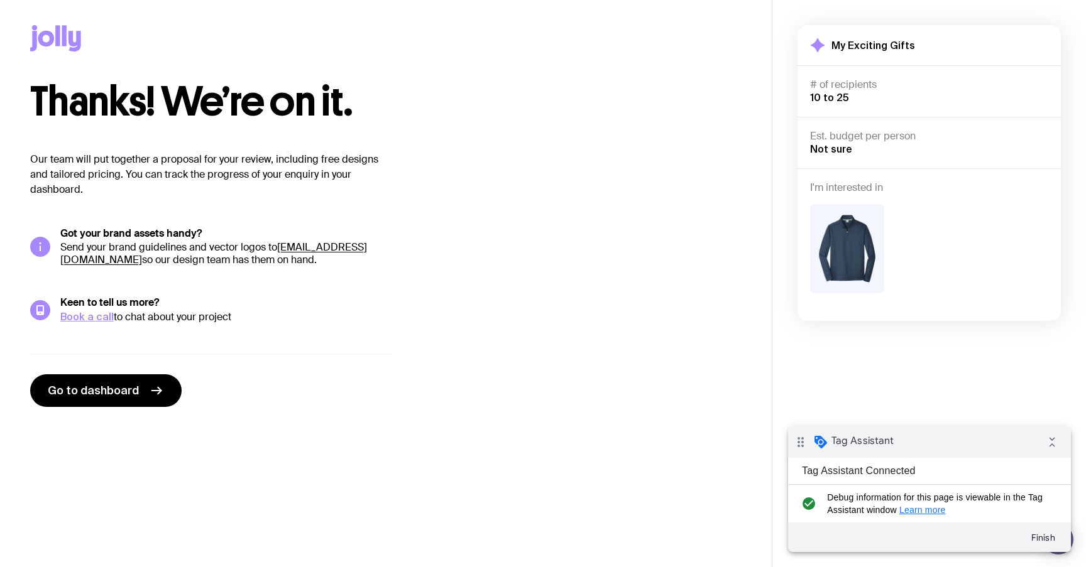
click at [37, 26] on icon at bounding box center [55, 38] width 51 height 26
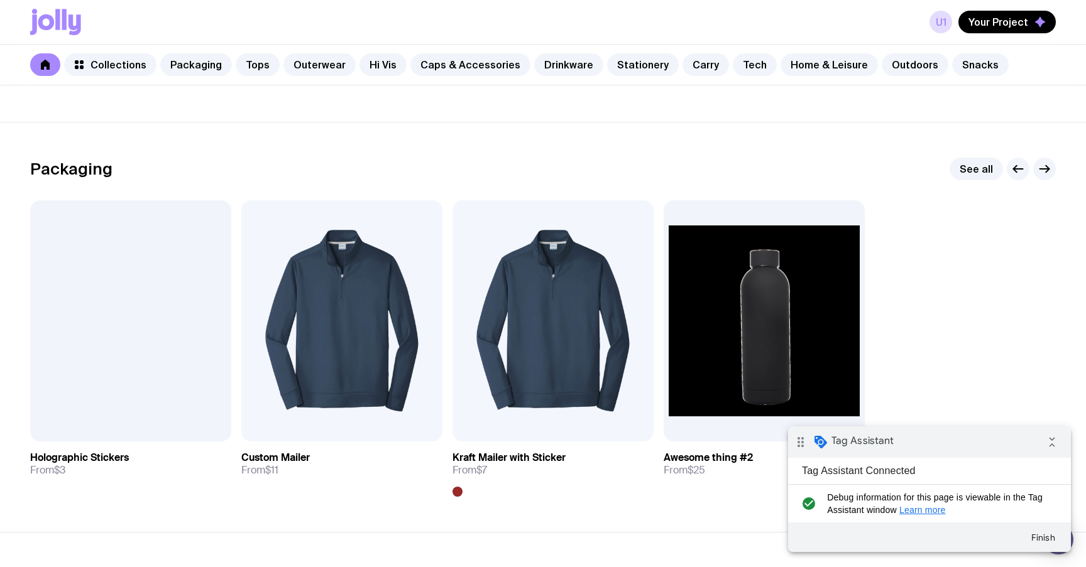
scroll to position [256, 0]
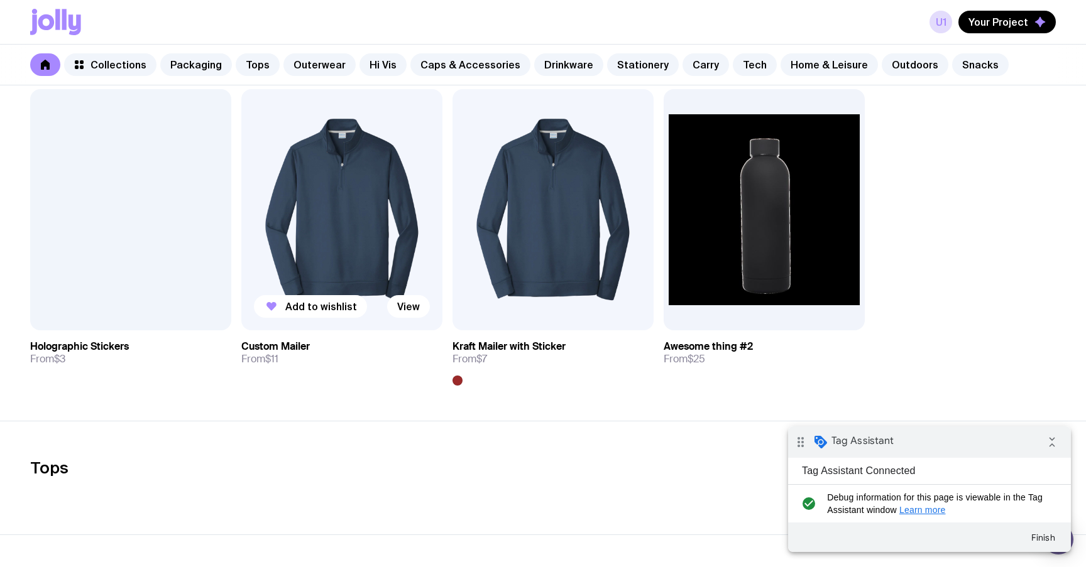
click at [385, 212] on img at bounding box center [341, 209] width 201 height 241
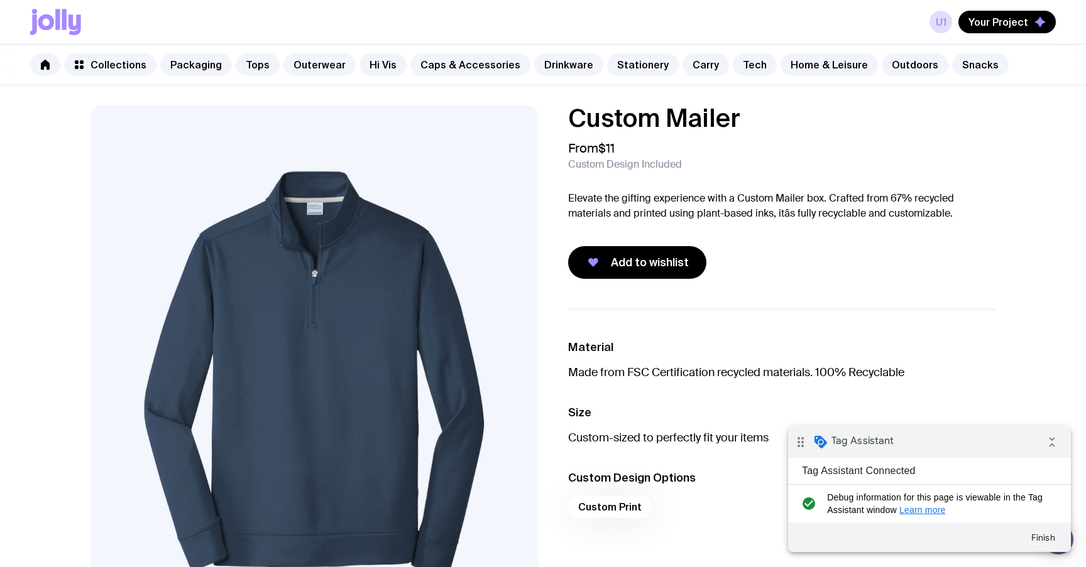
click at [43, 11] on icon at bounding box center [55, 22] width 51 height 26
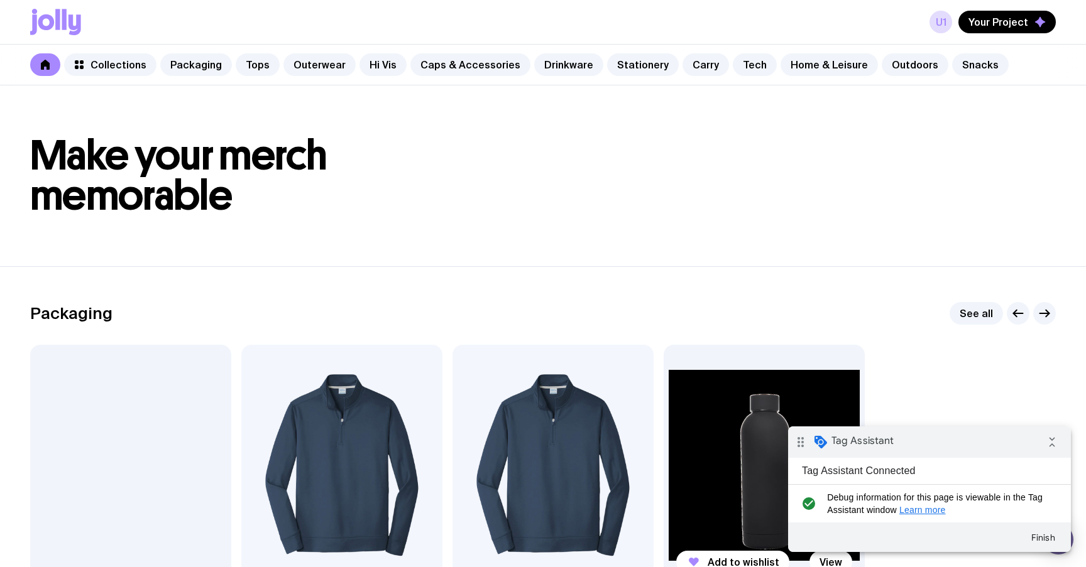
click at [720, 434] on img at bounding box center [764, 465] width 201 height 241
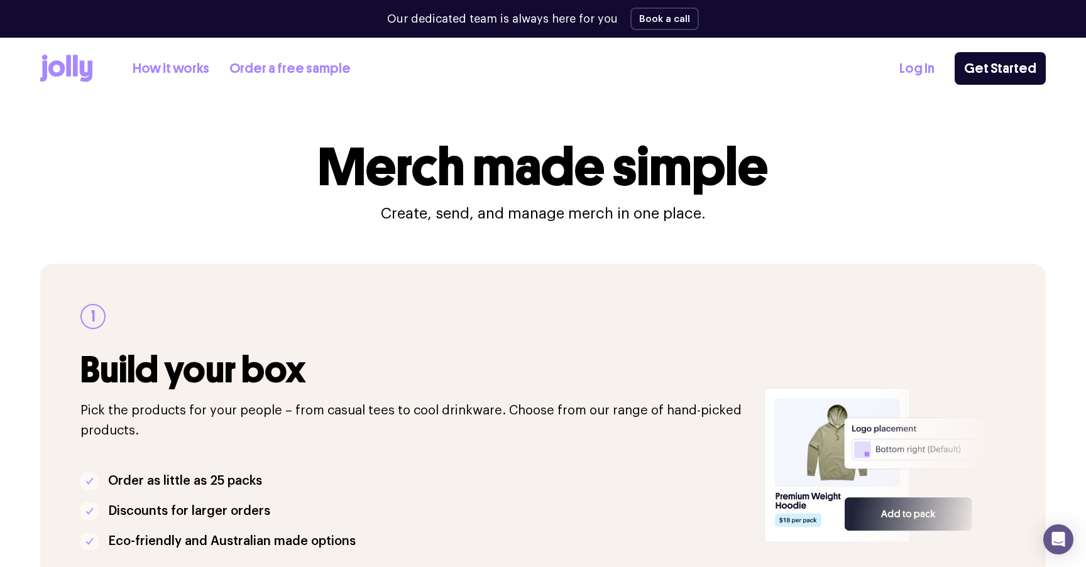
click at [266, 65] on link "Order a free sample" at bounding box center [289, 68] width 121 height 21
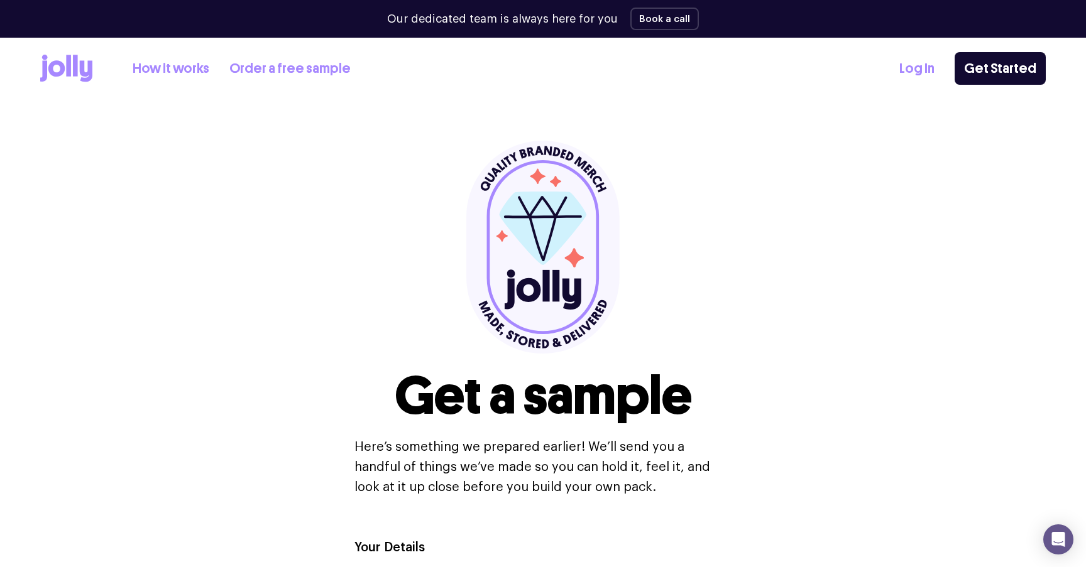
click at [176, 72] on link "How it works" at bounding box center [171, 68] width 77 height 21
